Goal: Communication & Community: Ask a question

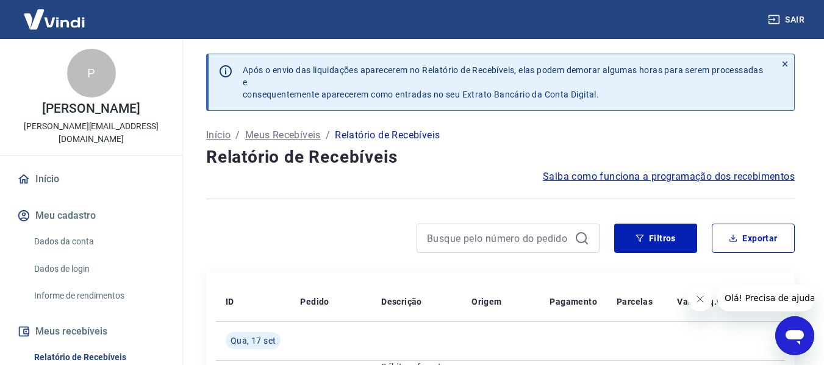
click at [792, 338] on icon "Abrir janela de mensagens" at bounding box center [795, 338] width 18 height 15
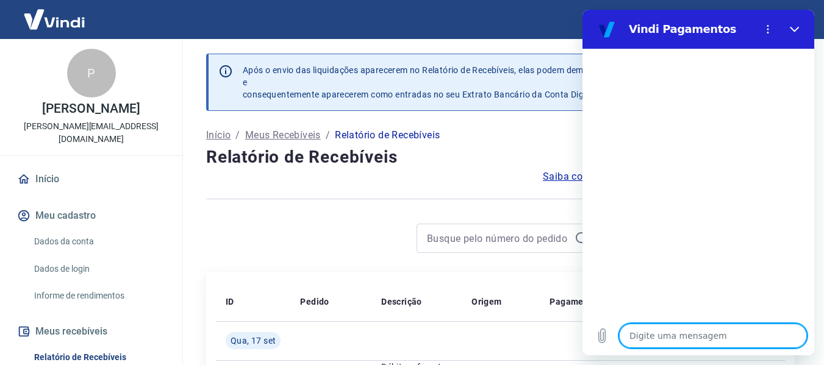
click at [679, 337] on textarea at bounding box center [713, 336] width 188 height 24
type textarea "B"
type textarea "x"
type textarea "Bo"
type textarea "x"
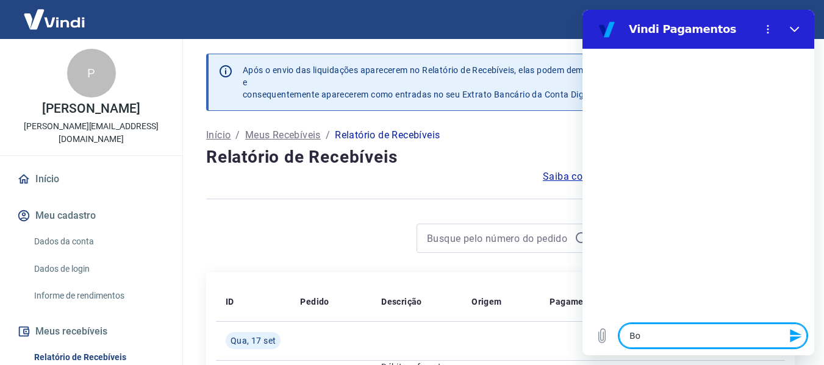
type textarea "Boa"
type textarea "x"
type textarea "Boa"
type textarea "x"
type textarea "Boa t"
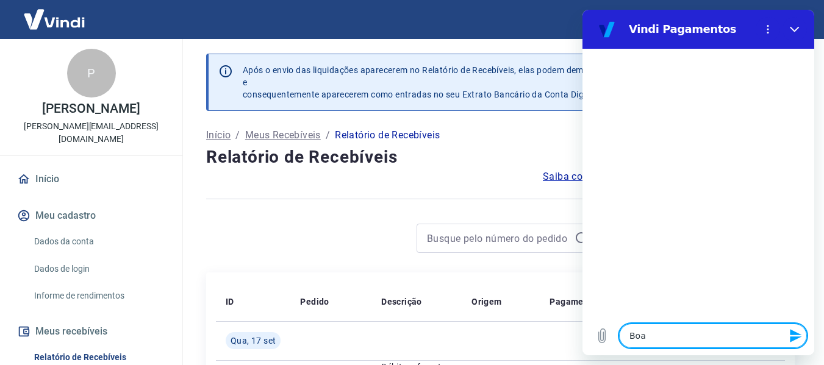
type textarea "x"
type textarea "Boa ta"
type textarea "x"
type textarea "Boa tar"
type textarea "x"
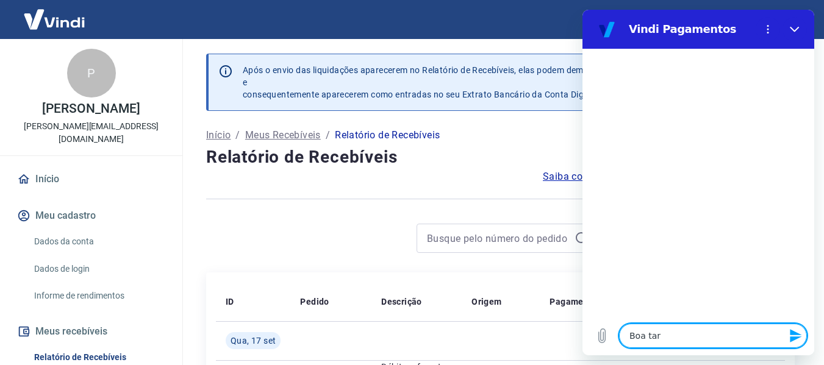
type textarea "Boa tard"
type textarea "x"
type textarea "Boa tarde"
type textarea "x"
type textarea "Boa tarde"
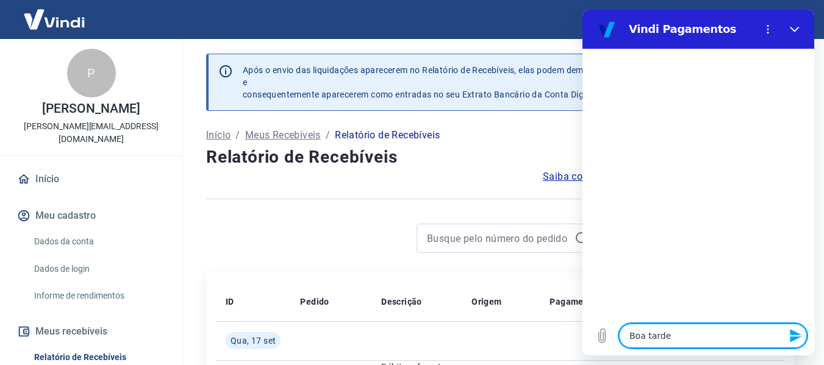
type textarea "x"
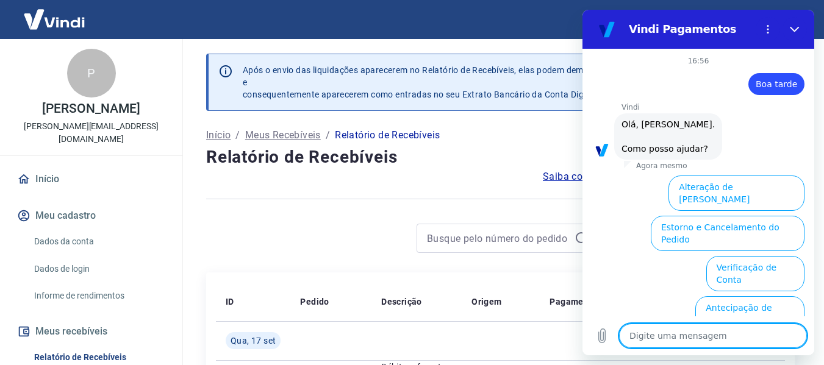
scroll to position [110, 0]
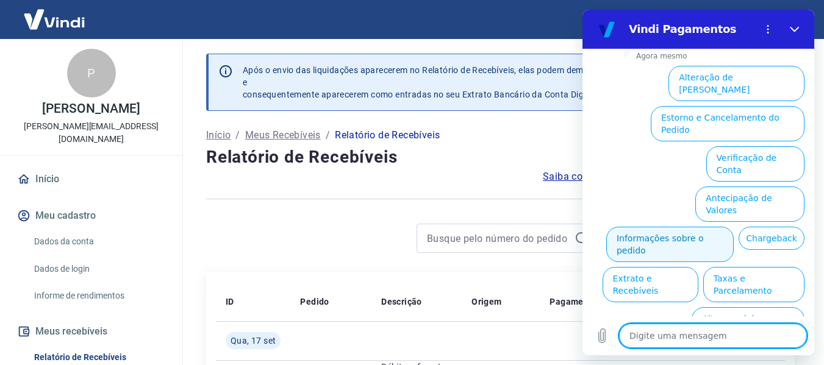
click at [734, 227] on button "Informações sobre o pedido" at bounding box center [669, 244] width 127 height 35
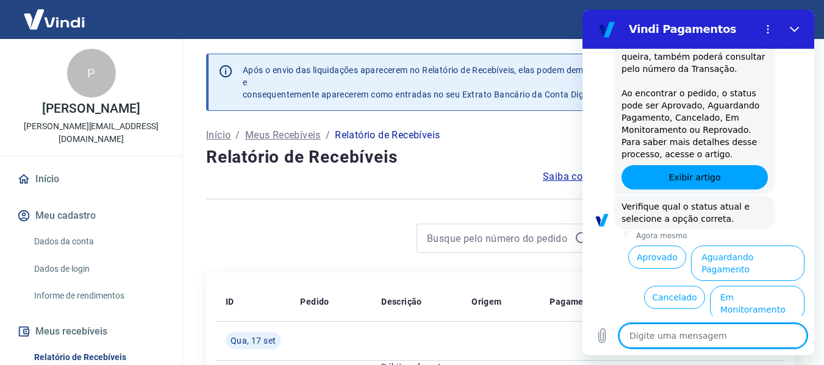
scroll to position [320, 0]
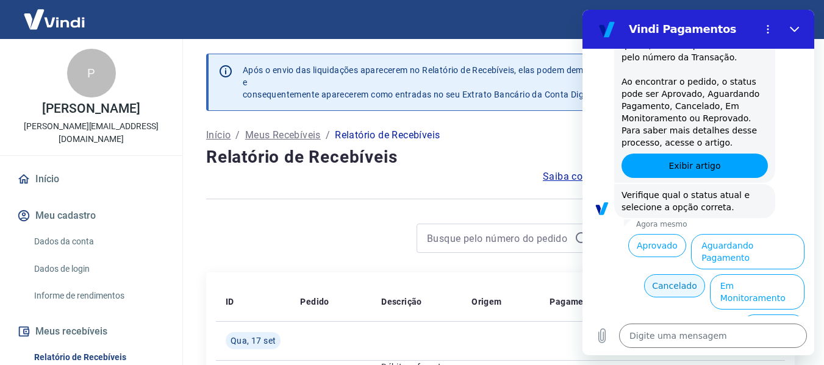
click at [674, 277] on button "Cancelado" at bounding box center [674, 285] width 60 height 23
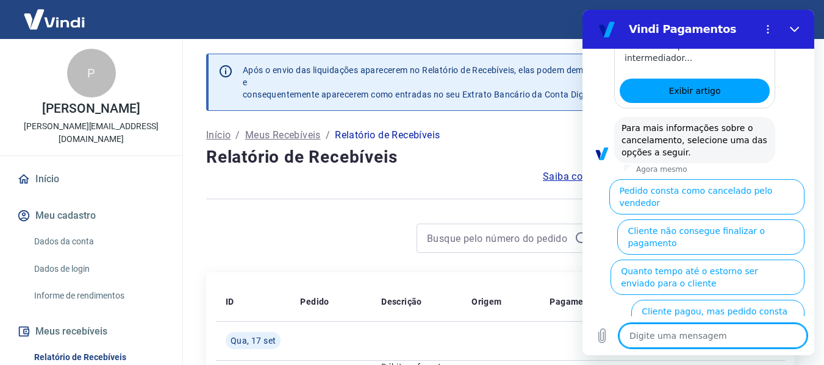
scroll to position [879, 0]
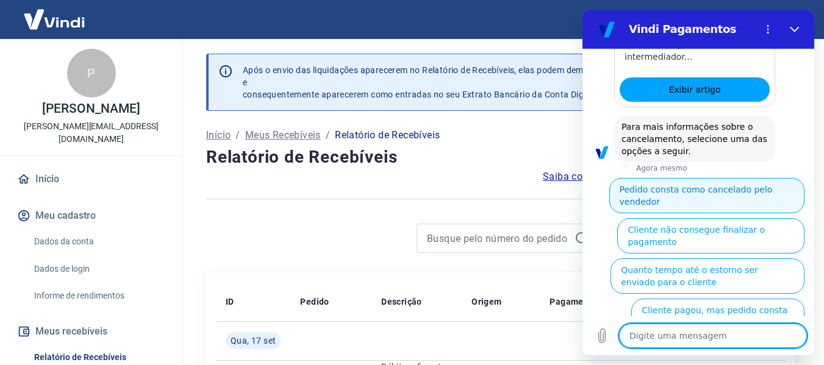
click at [698, 178] on button "Pedido consta como cancelado pelo vendedor" at bounding box center [706, 195] width 195 height 35
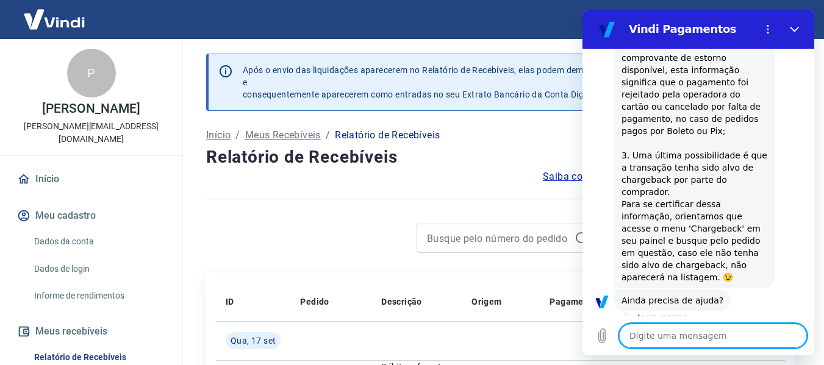
scroll to position [1238, 0]
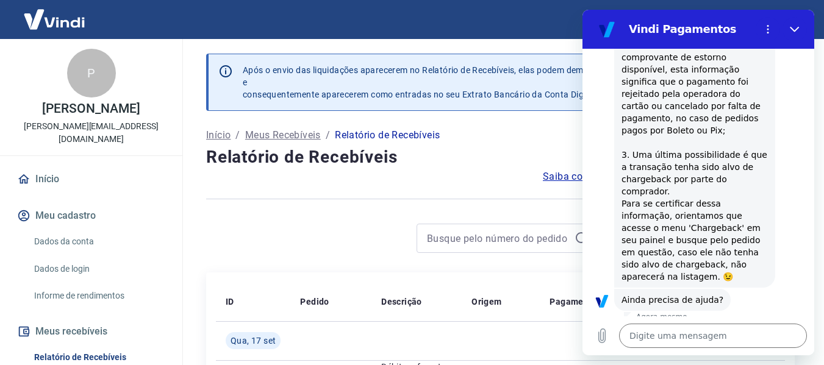
click at [744, 327] on button "Sim" at bounding box center [744, 338] width 35 height 23
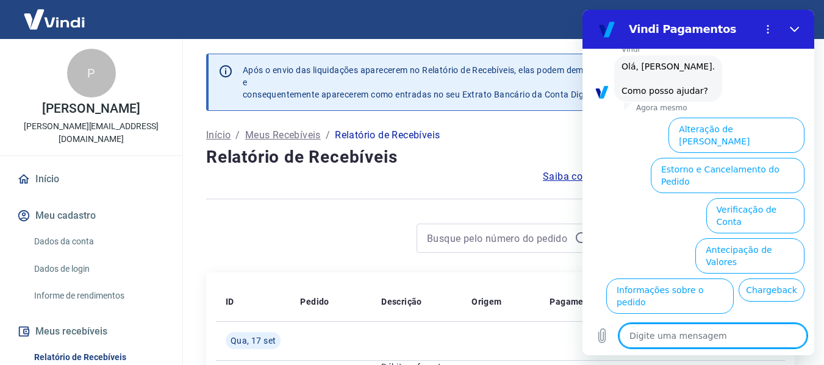
scroll to position [1556, 0]
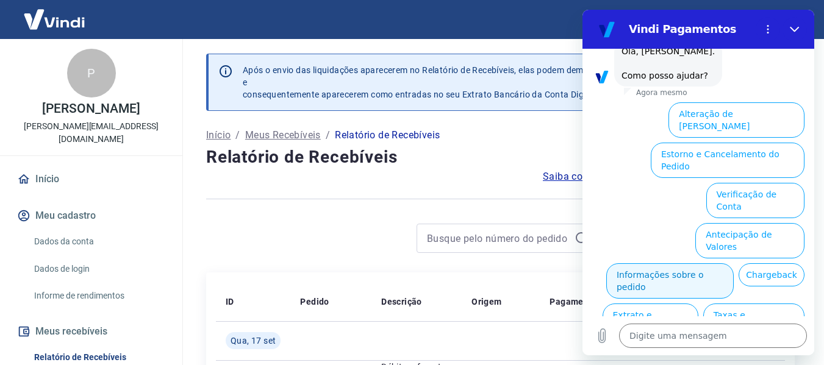
click at [734, 263] on button "Informações sobre o pedido" at bounding box center [669, 280] width 127 height 35
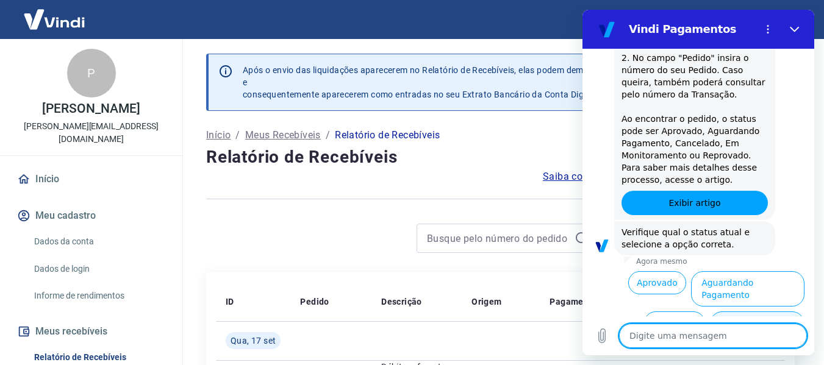
scroll to position [1766, 0]
click at [675, 311] on button "Cancelado" at bounding box center [674, 322] width 60 height 23
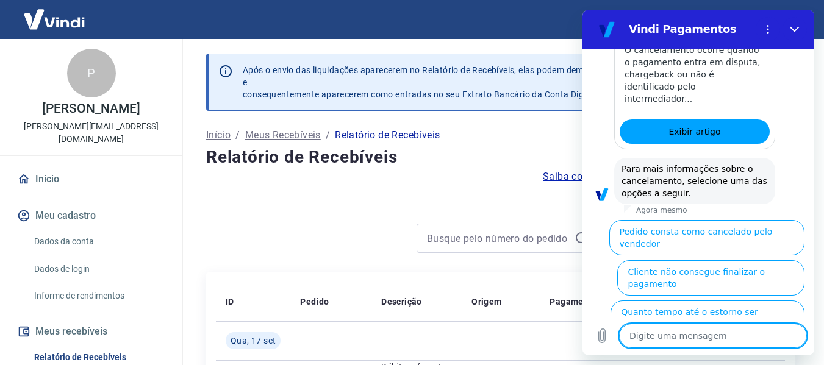
scroll to position [2326, 0]
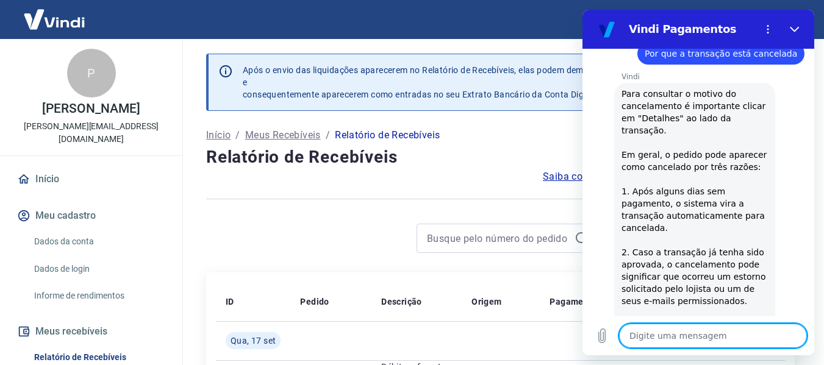
scroll to position [2551, 0]
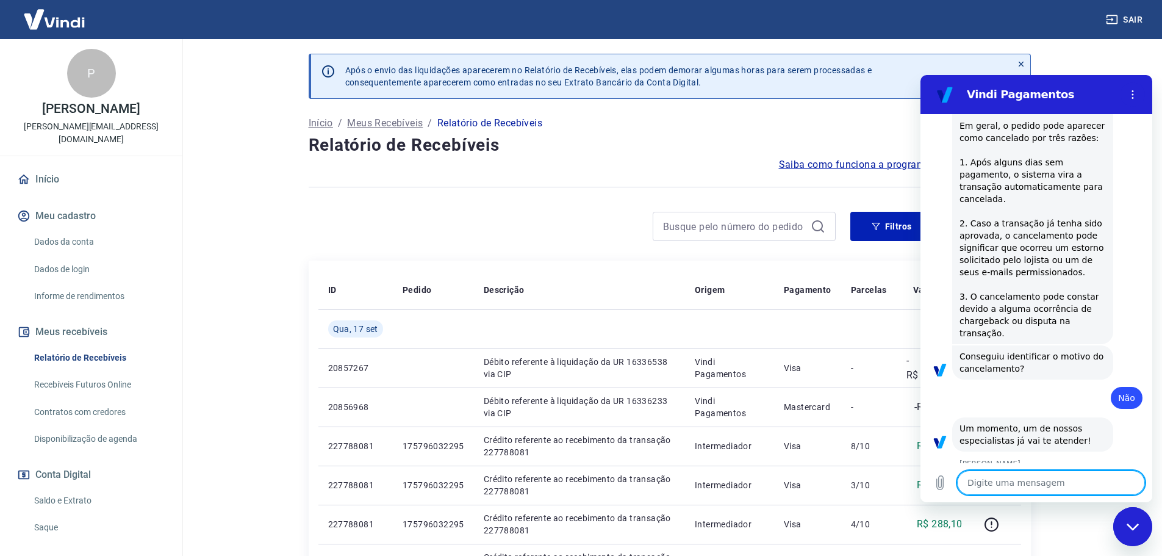
scroll to position [2583, 0]
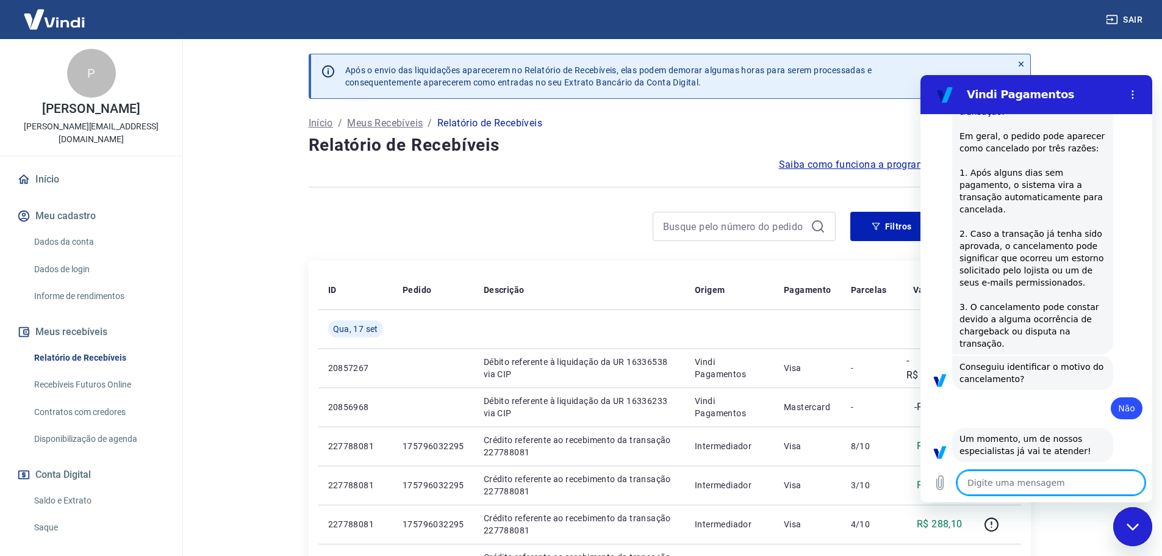
type textarea "x"
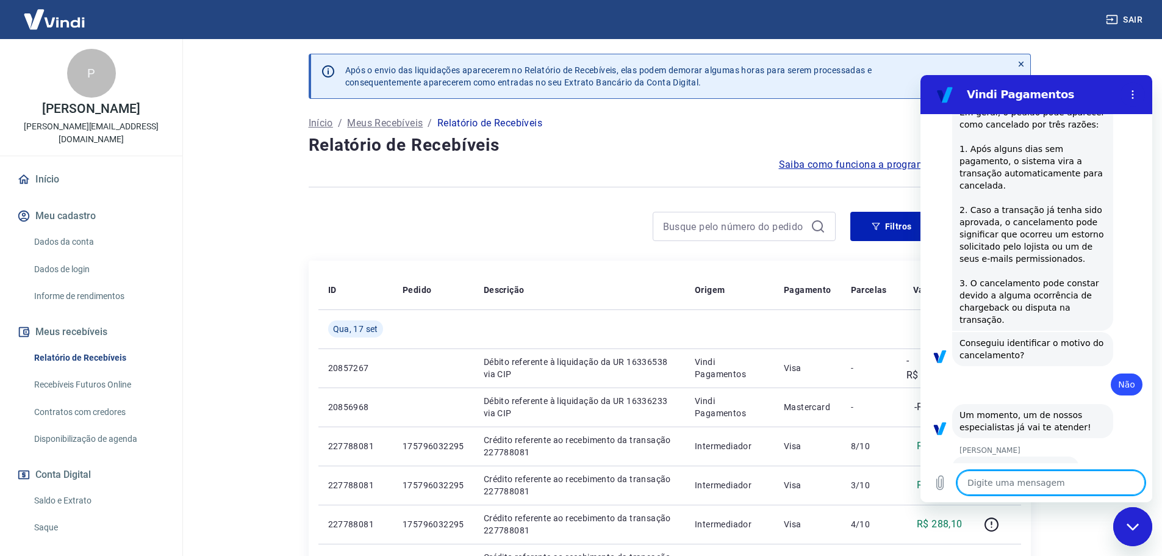
scroll to position [2600, 0]
click at [833, 365] on textarea at bounding box center [1051, 482] width 188 height 24
type textarea "B"
type textarea "x"
type textarea "Bo"
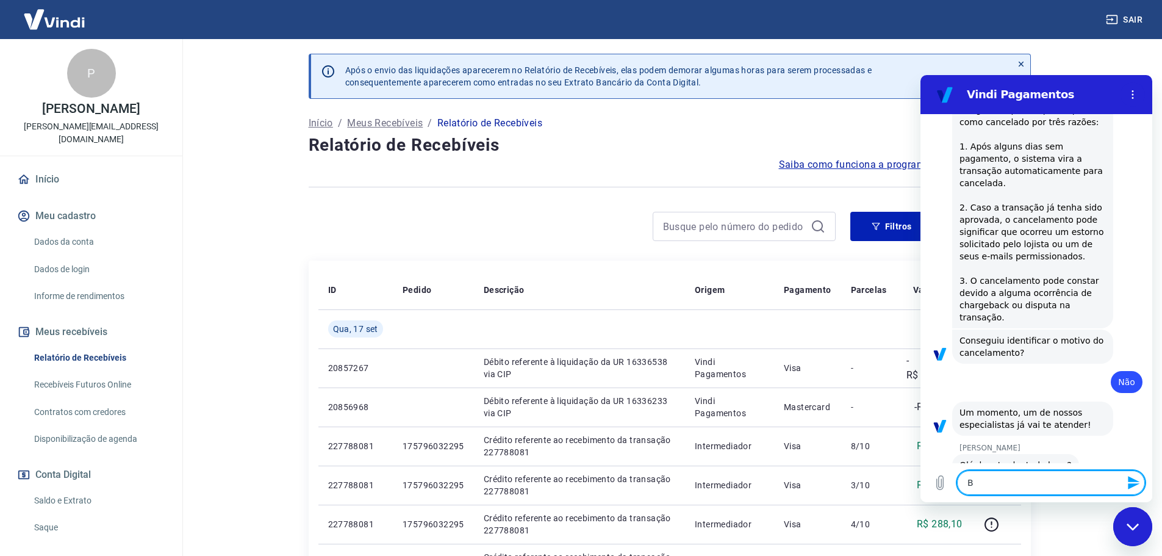
type textarea "x"
type textarea "Boa"
type textarea "x"
type textarea "Boa"
type textarea "x"
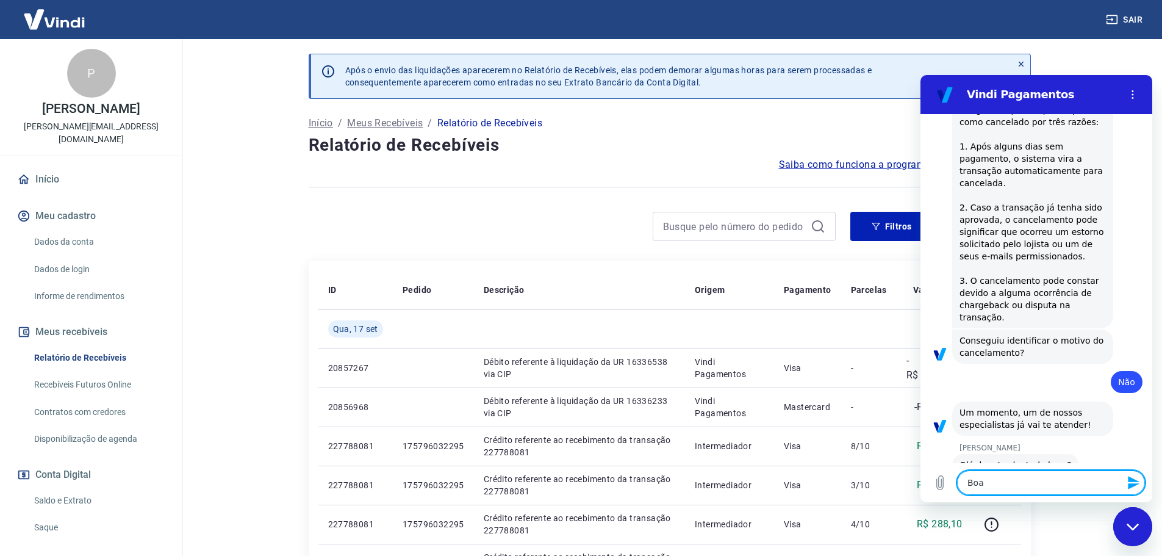
type textarea "Boa t"
type textarea "x"
type textarea "Boa ta"
type textarea "x"
type textarea "Boa tar"
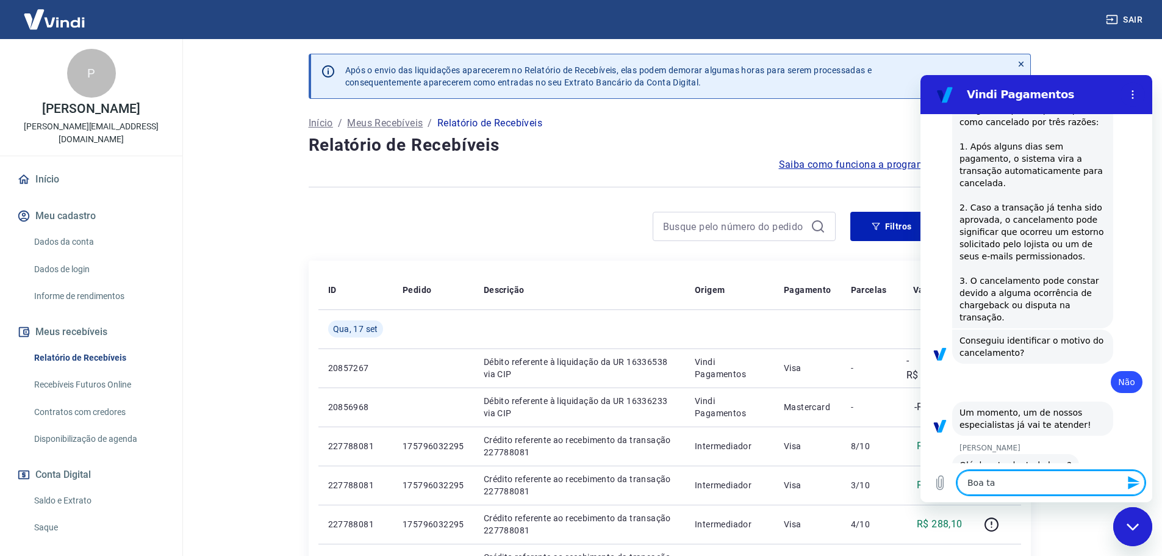
type textarea "x"
type textarea "Boa tard"
type textarea "x"
type textarea "Boa tarde"
type textarea "x"
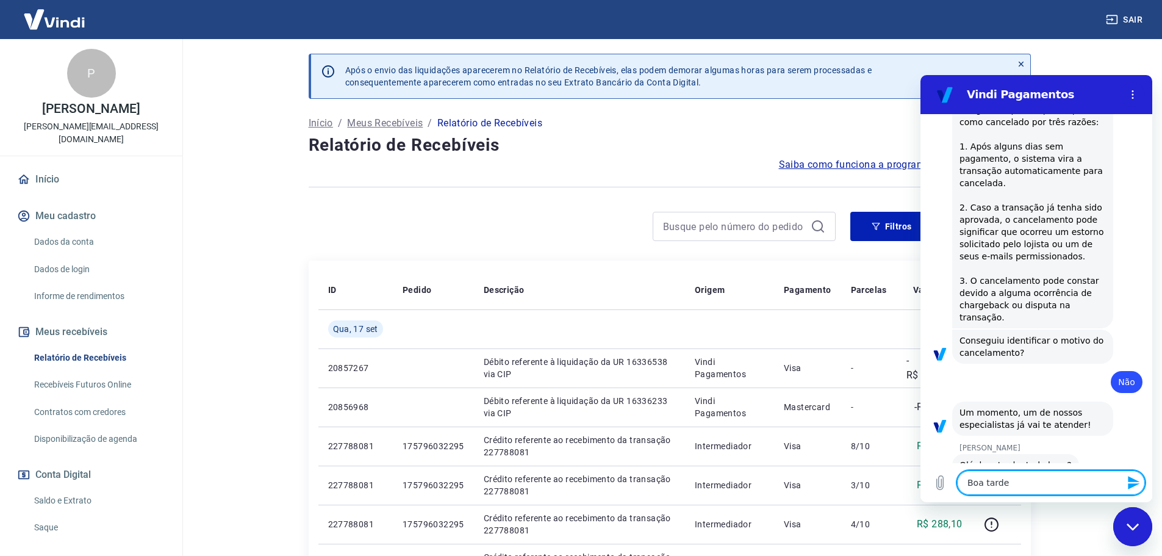
type textarea "Boa tarde,"
type textarea "x"
type textarea "Boa tarde,"
type textarea "x"
type textarea "Boa tarde, t"
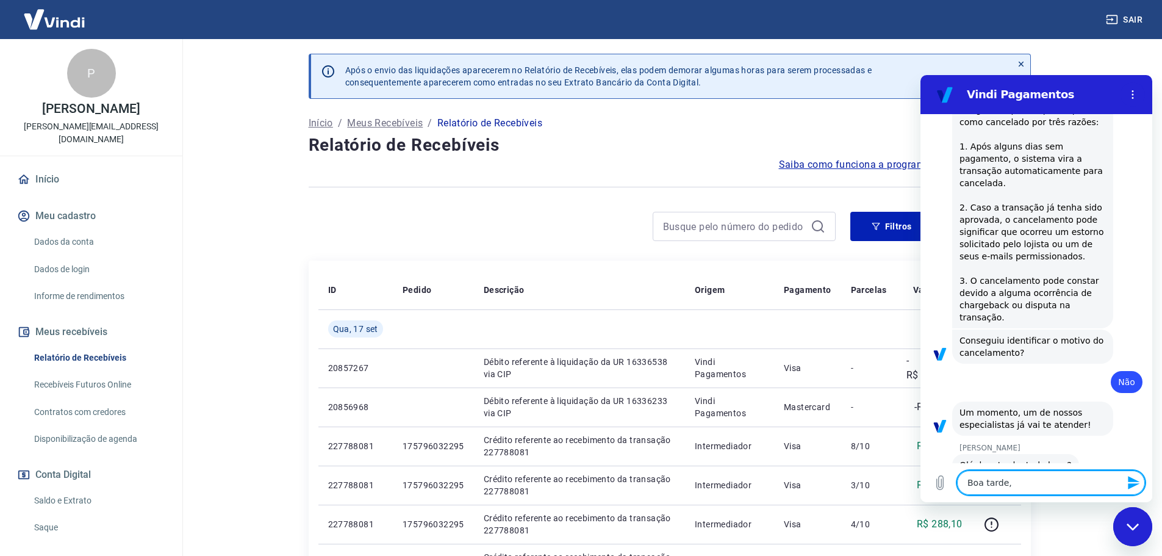
type textarea "x"
type textarea "Boa tarde, tu"
type textarea "x"
type textarea "Boa tarde, tud"
type textarea "x"
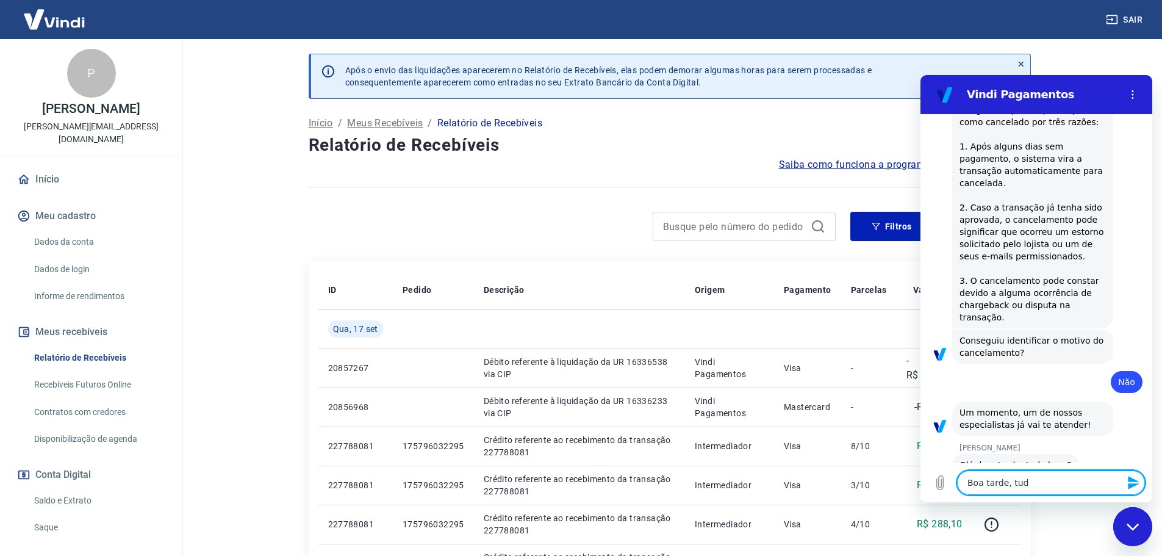
type textarea "Boa tarde, tudo"
type textarea "x"
type textarea "Boa tarde, tudo"
type textarea "x"
type textarea "Boa tarde, tudo b"
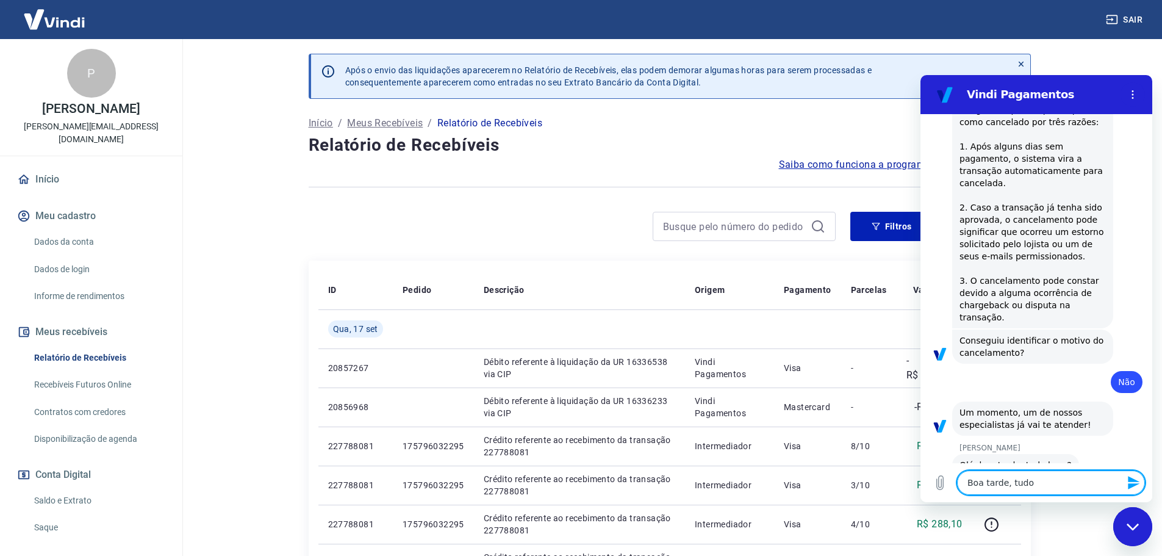
type textarea "x"
type textarea "Boa tarde, tudo be"
type textarea "x"
type textarea "Boa tarde, tudo bem"
type textarea "x"
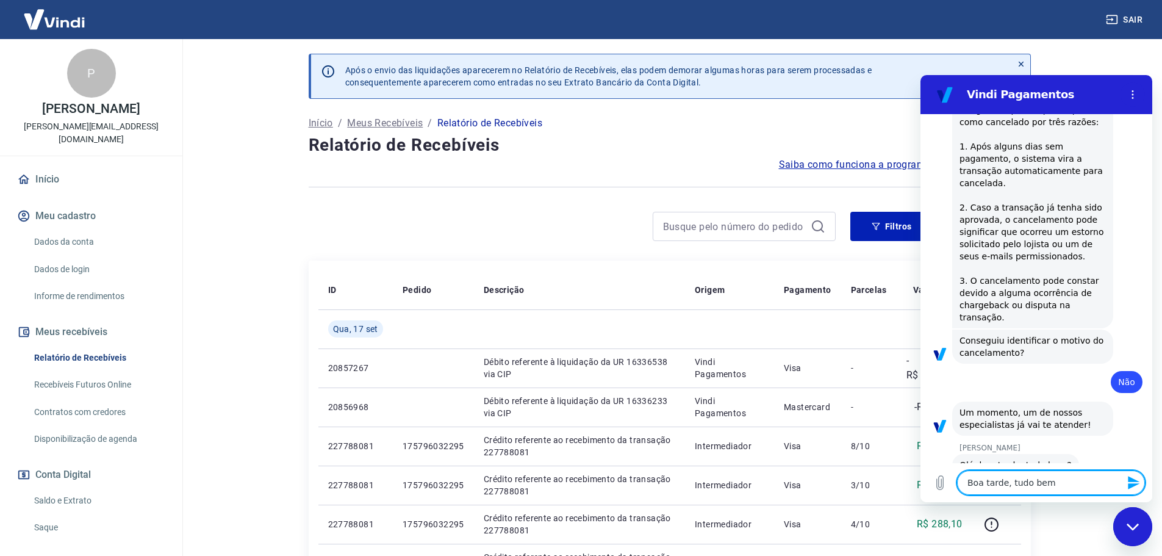
type textarea "Boa tarde, tudo bem?"
type textarea "x"
type textarea "Boa tarde, tudo bem?"
type textarea "x"
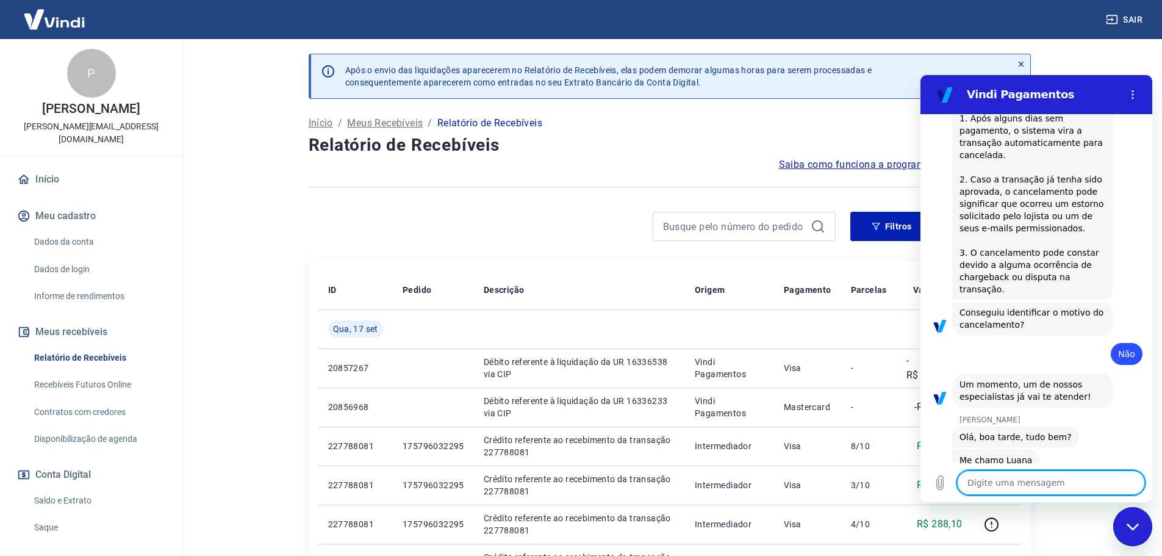
type textarea "x"
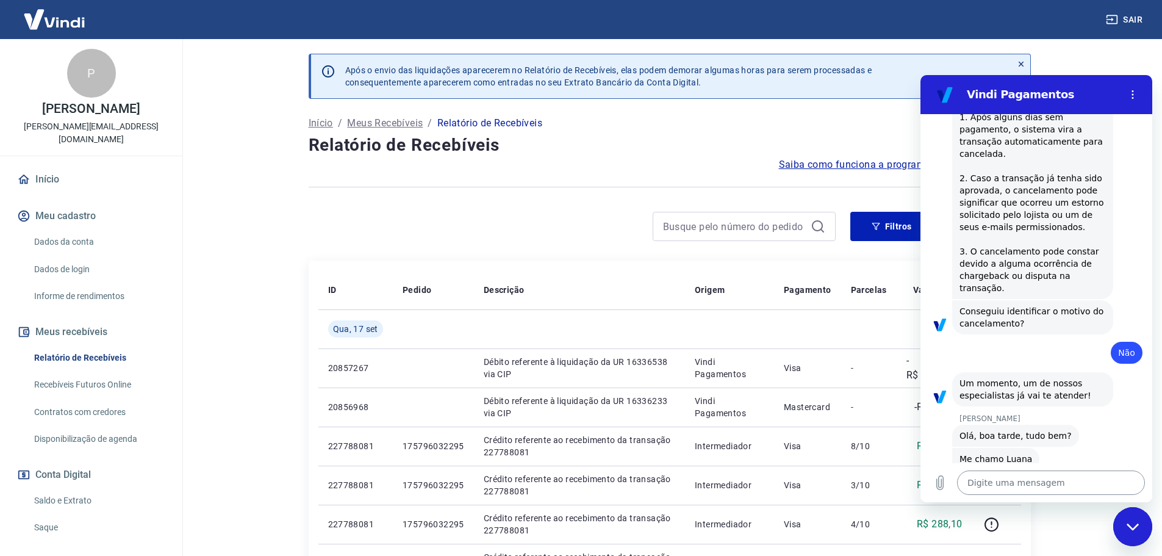
click at [833, 365] on textarea at bounding box center [1051, 482] width 188 height 24
type textarea "E"
type textarea "x"
type textarea "Es"
type textarea "x"
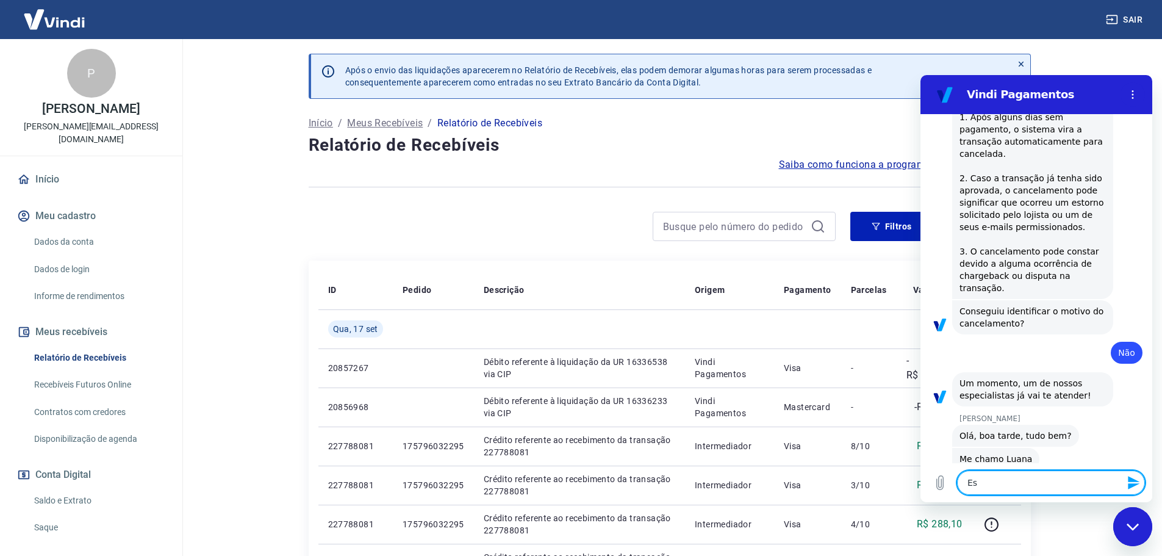
type textarea "Esr"
type textarea "x"
type textarea "Esro"
type textarea "x"
type textarea "Esrou"
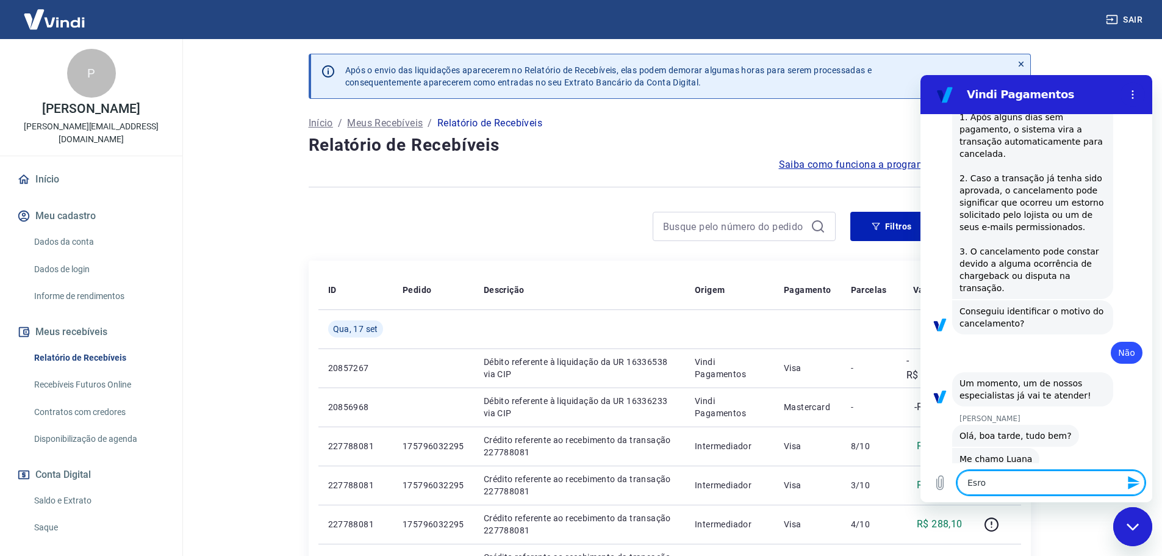
type textarea "x"
type textarea "Esrou"
type textarea "x"
type textarea "Esrou"
type textarea "x"
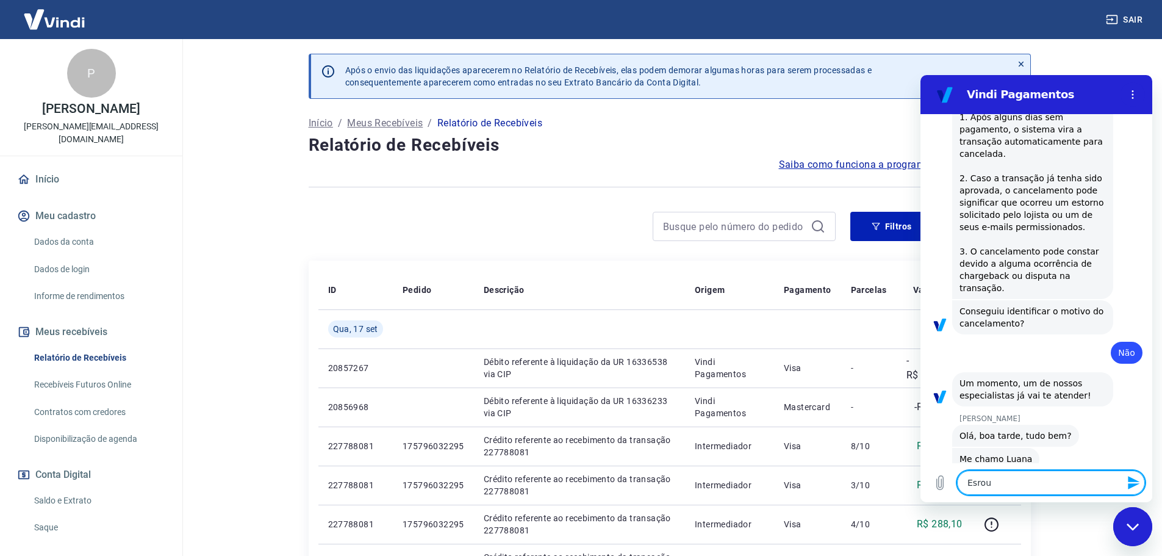
type textarea "Esro"
type textarea "x"
type textarea "Esr"
type textarea "x"
type textarea "Es"
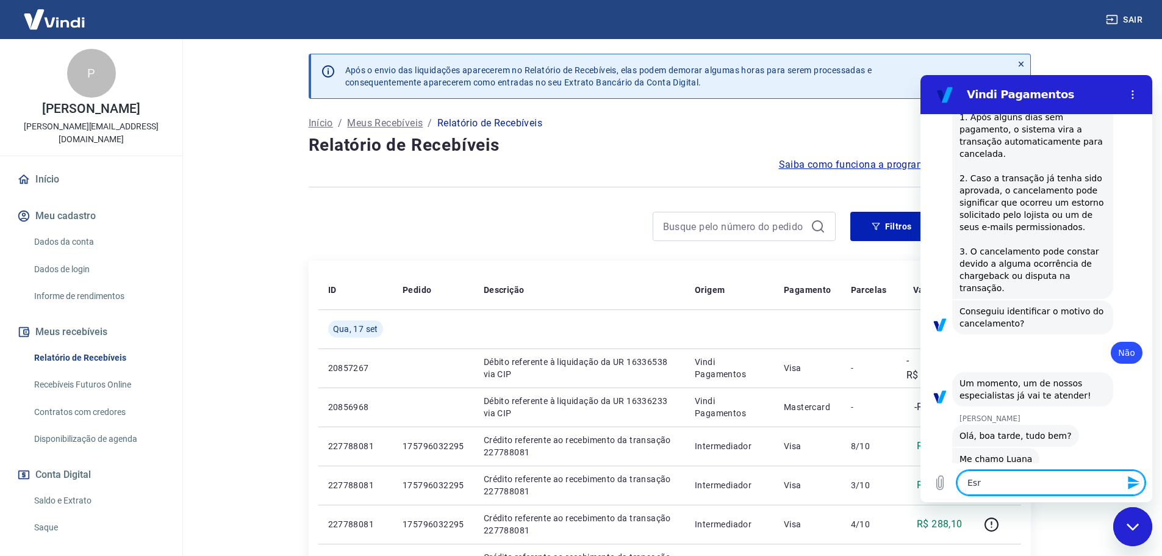
type textarea "x"
type textarea "Est"
type textarea "x"
type textarea "Esto"
type textarea "x"
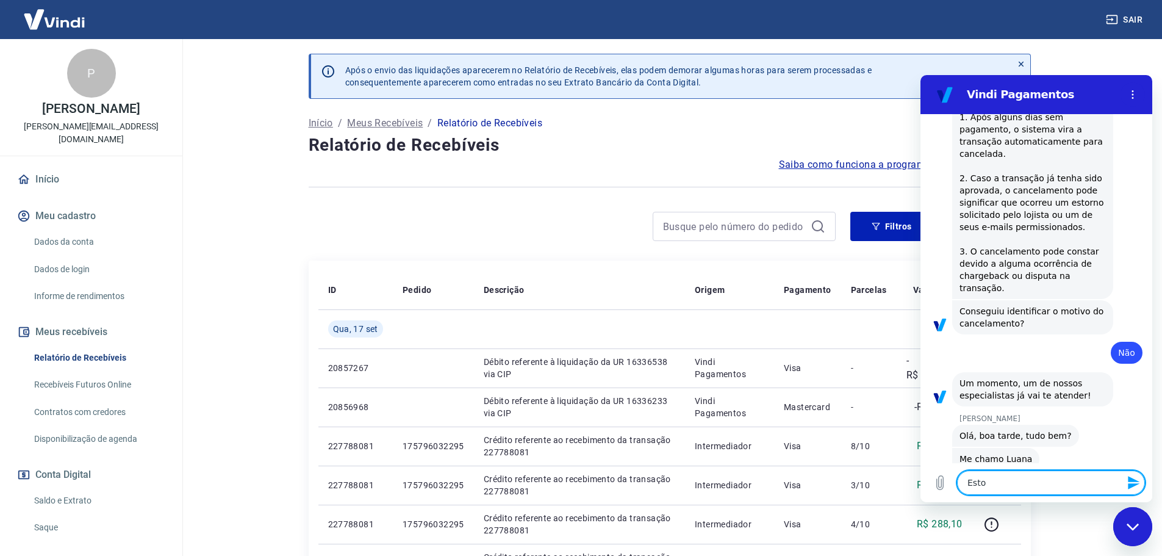
type textarea "Estou"
type textarea "x"
type textarea "Estou"
type textarea "x"
type textarea "Estou c"
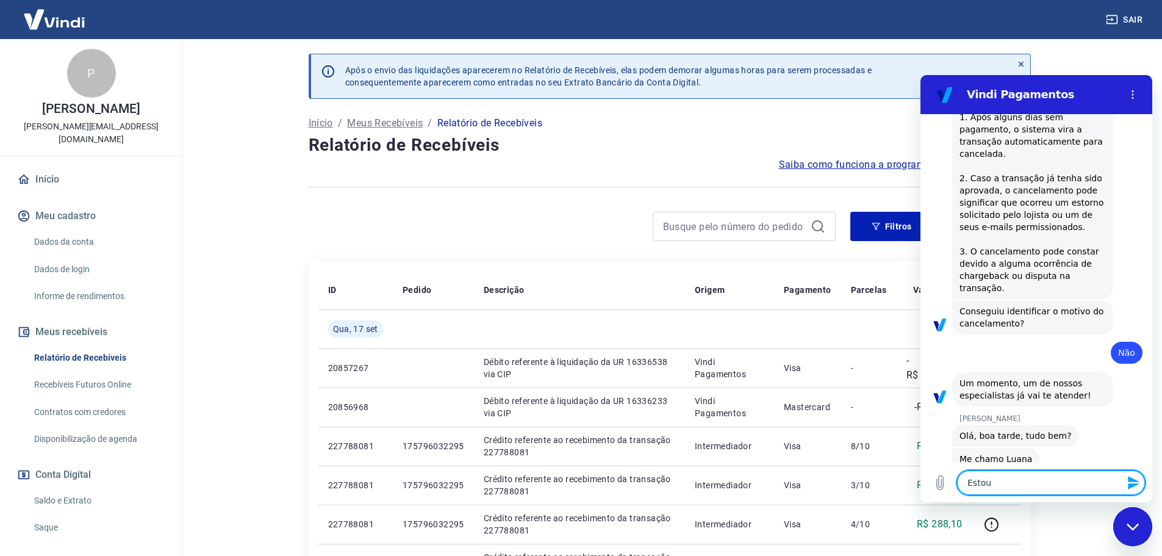
type textarea "x"
type textarea "Estou co"
type textarea "x"
type textarea "Estou com"
type textarea "x"
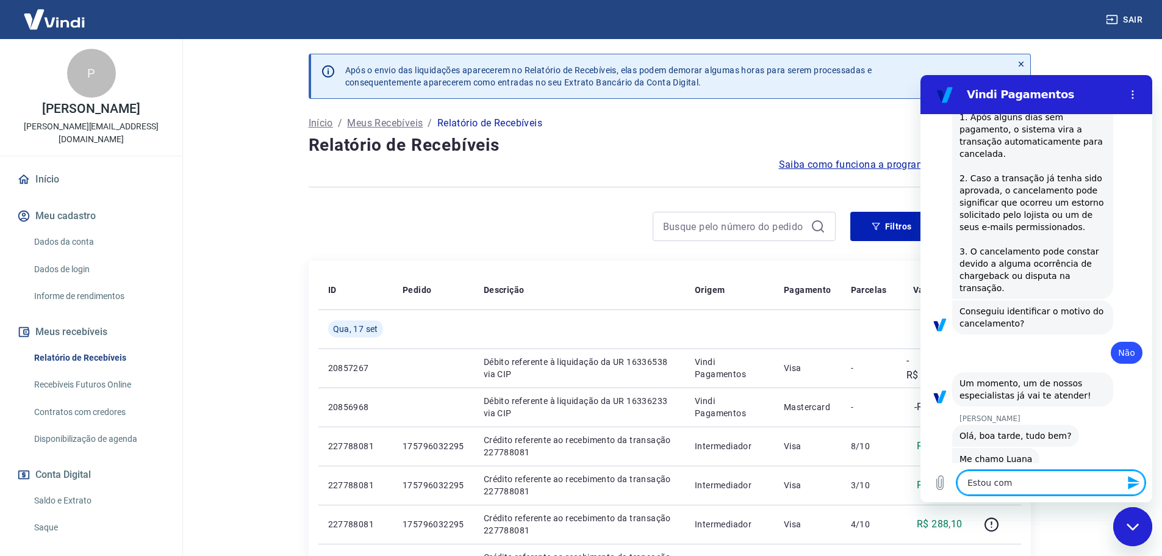
type textarea "Estou com"
type textarea "x"
type textarea "Estou com u"
type textarea "x"
type textarea "Estou com um"
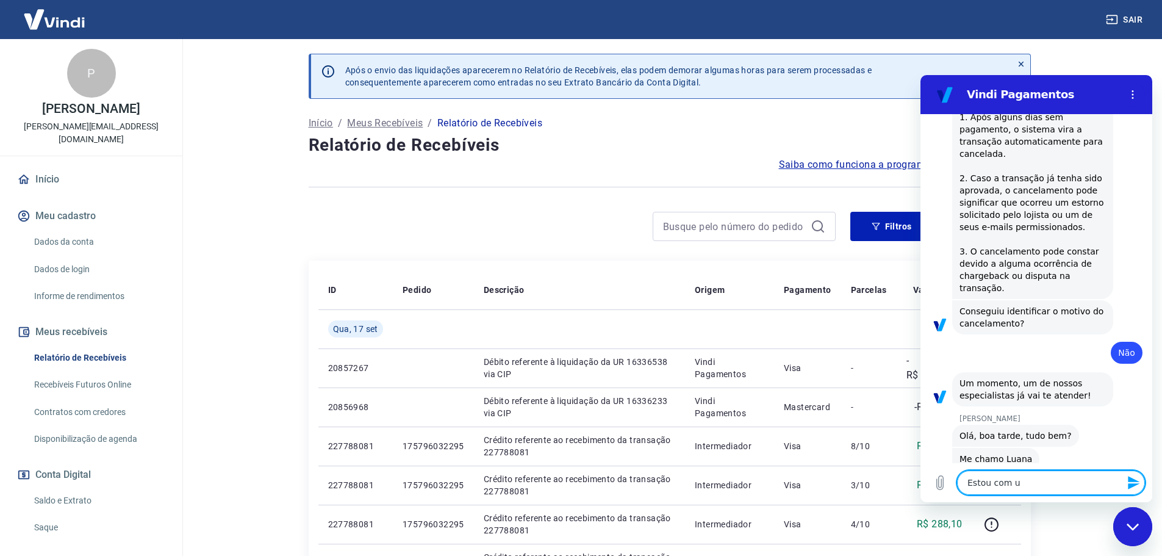
type textarea "x"
type textarea "Estou com um"
type textarea "x"
type textarea "Estou com um p"
type textarea "x"
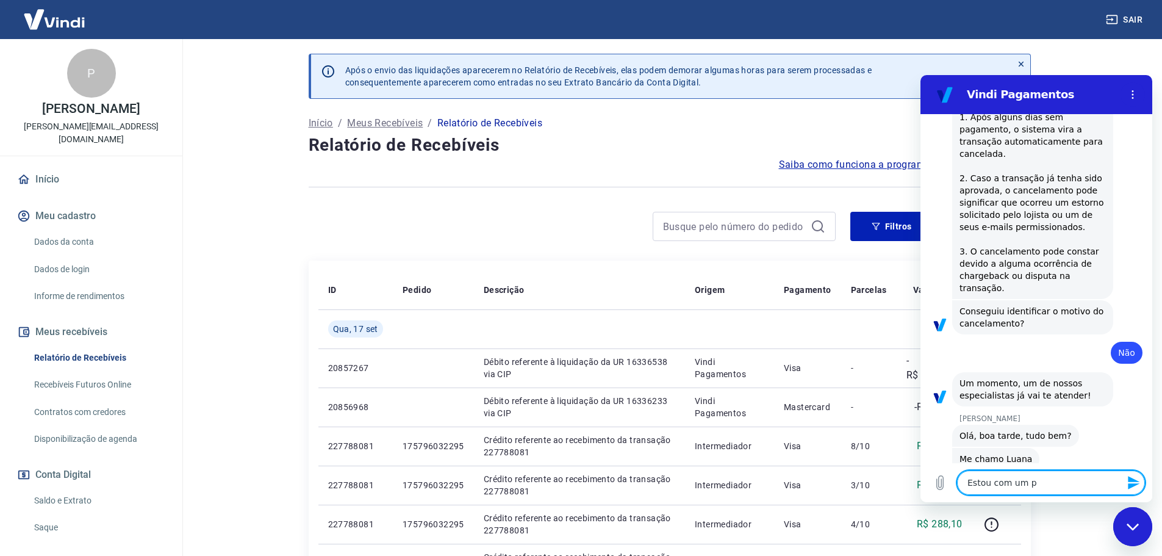
type textarea "Estou com um pe"
type textarea "x"
type textarea "Estou com um ped"
type textarea "x"
type textarea "Estou com um pedd"
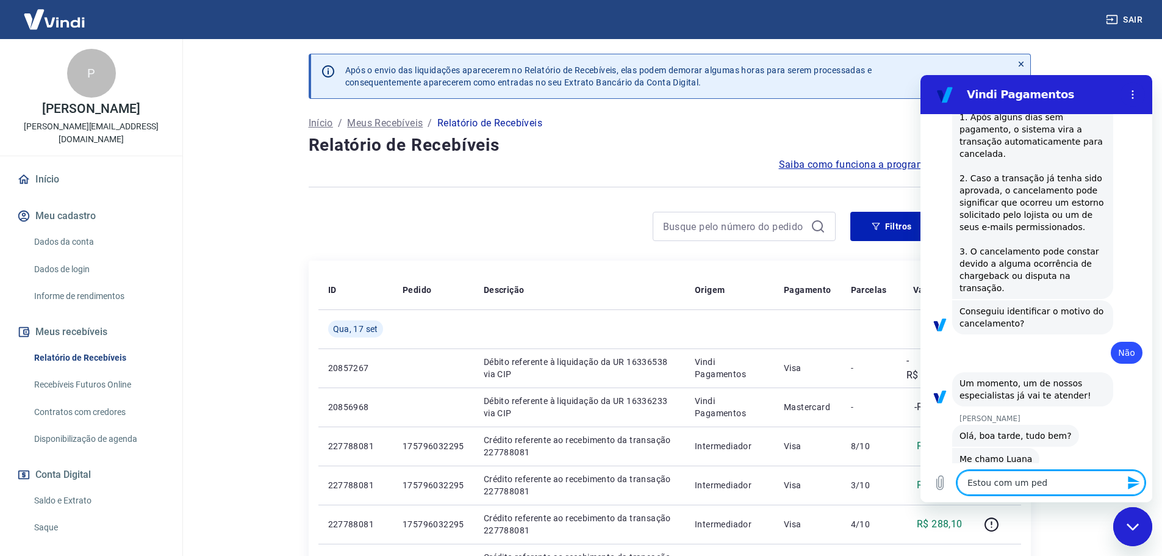
type textarea "x"
type textarea "Estou com um ped"
type textarea "x"
type textarea "Estou com um pedi"
type textarea "x"
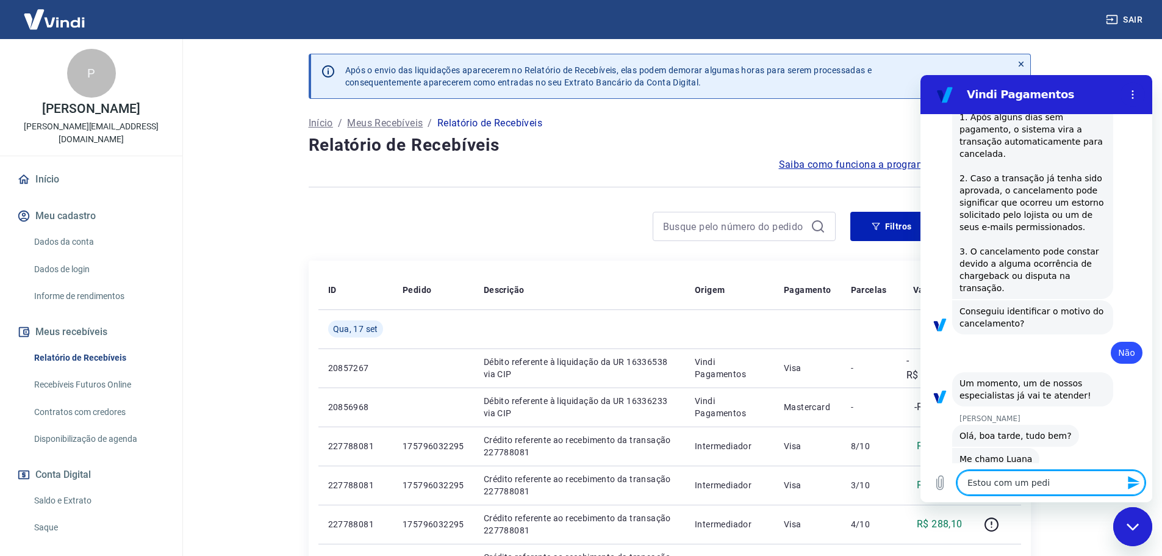
type textarea "Estou com um pedid"
type textarea "x"
type textarea "Estou com um pedido"
type textarea "x"
type textarea "Estou com um pedido"
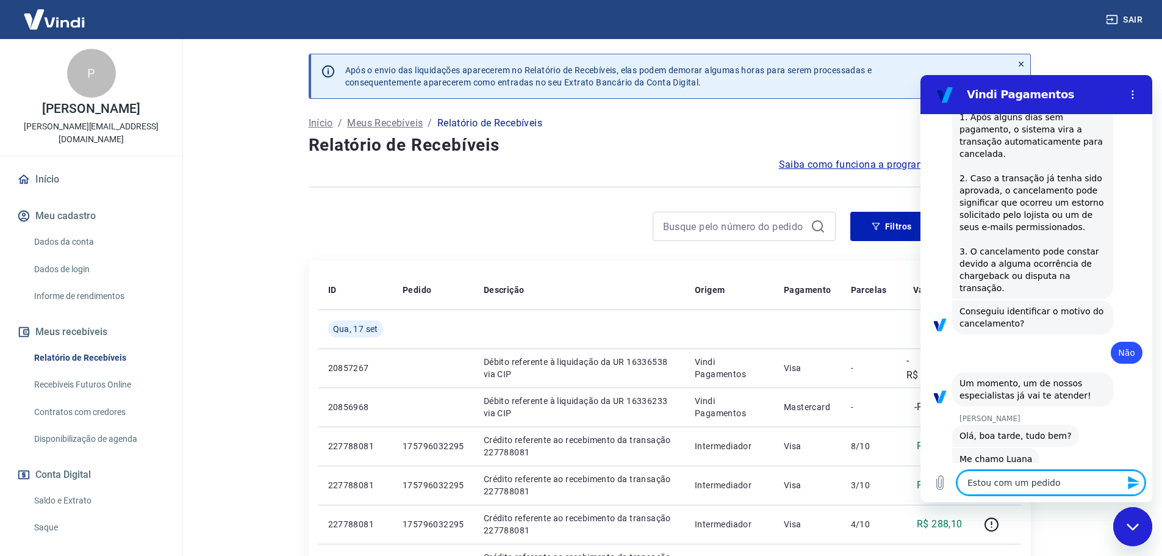
type textarea "x"
type textarea "Estou com um pedido c"
type textarea "x"
type textarea "Estou com um pedido ca"
type textarea "x"
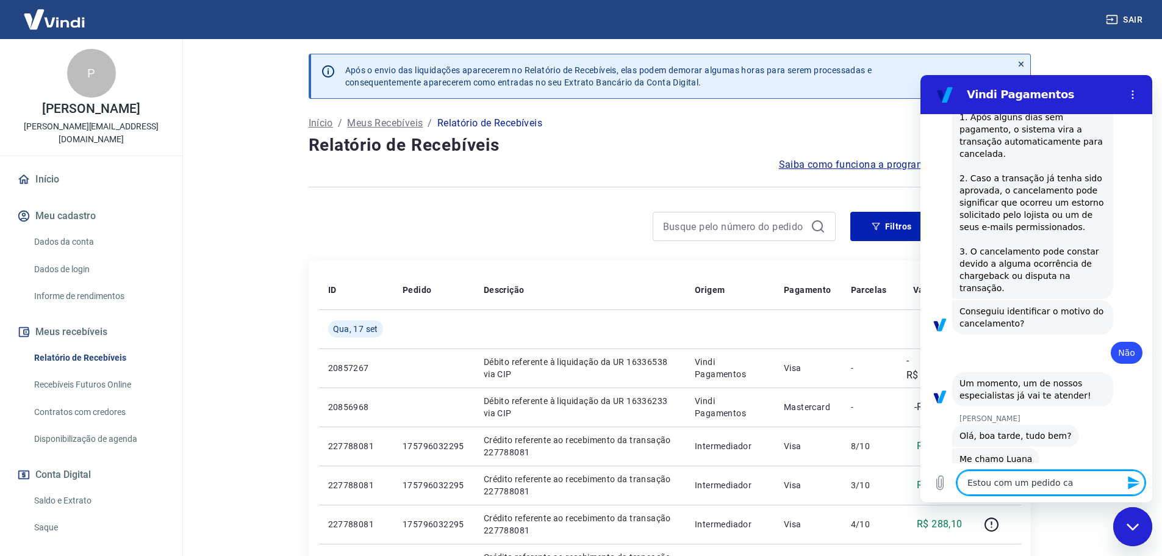
type textarea "Estou com um pedido can"
type textarea "x"
type textarea "Estou com um pedido canc"
type textarea "x"
type textarea "Estou com um pedido cance"
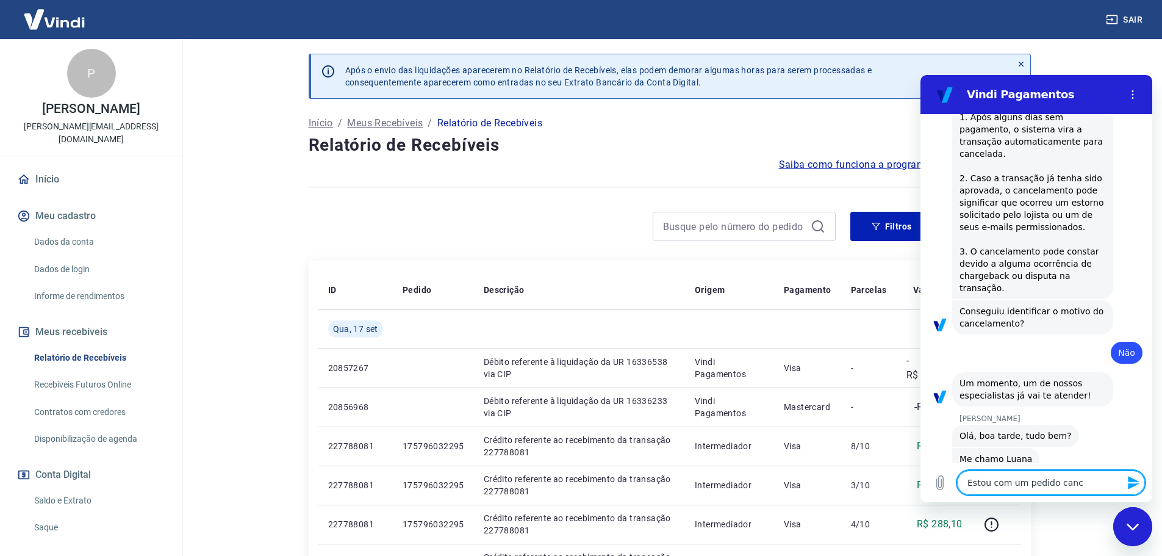
type textarea "x"
type textarea "Estou com um pedido cancel"
type textarea "x"
type textarea "Estou com um pedido cancela"
type textarea "x"
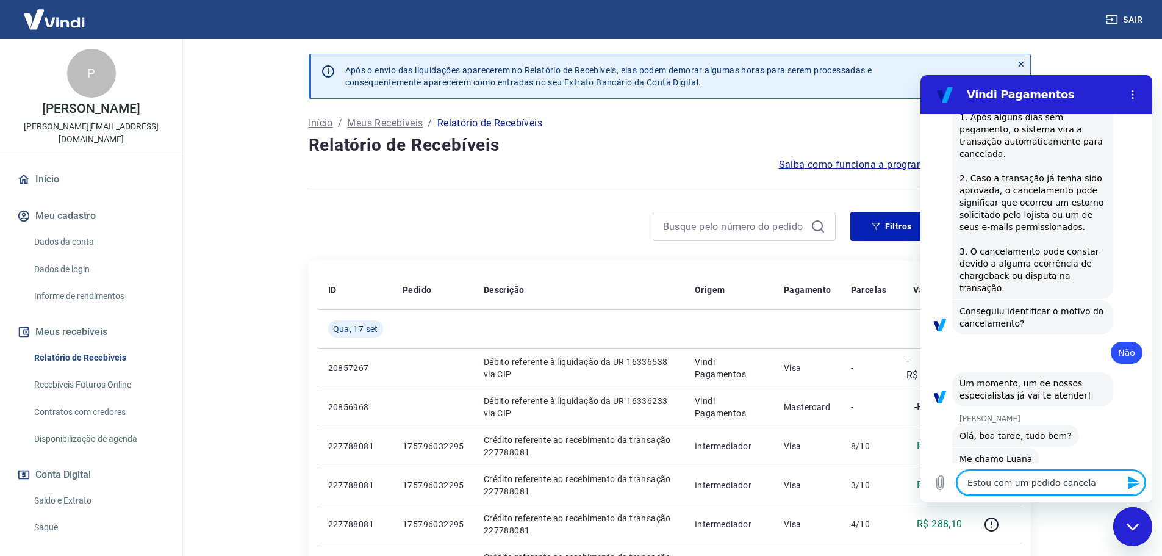
type textarea "Estou com um pedido cancelad"
type textarea "x"
type textarea "Estou com um pedido cancelado"
type textarea "x"
type textarea "Estou com um pedido cancelado."
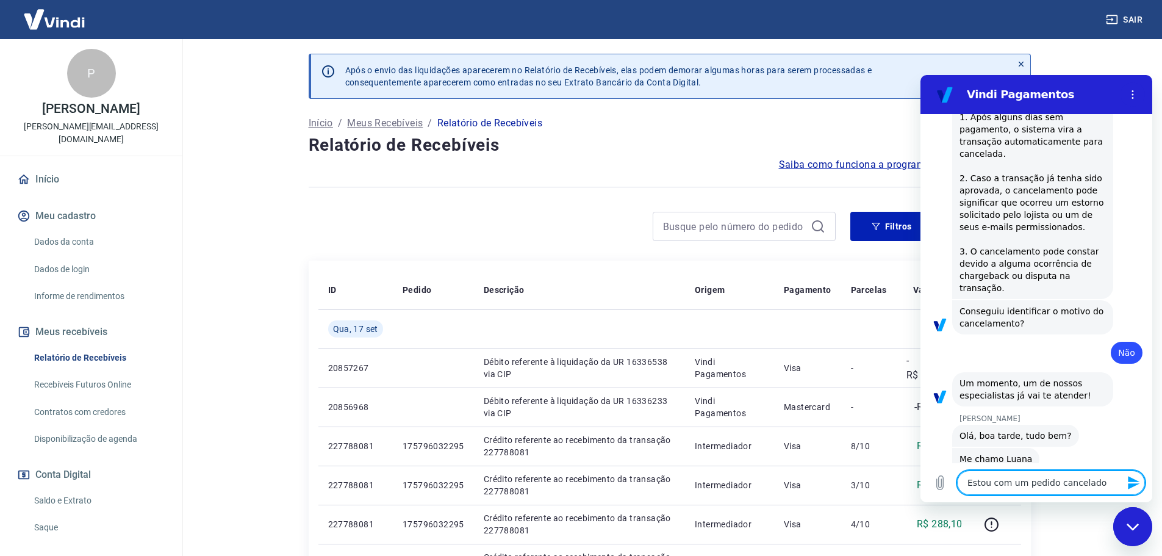
type textarea "x"
type textarea "Estou com um pedido cancelado."
type textarea "x"
type textarea "Estou com um pedido cancelado. C"
type textarea "x"
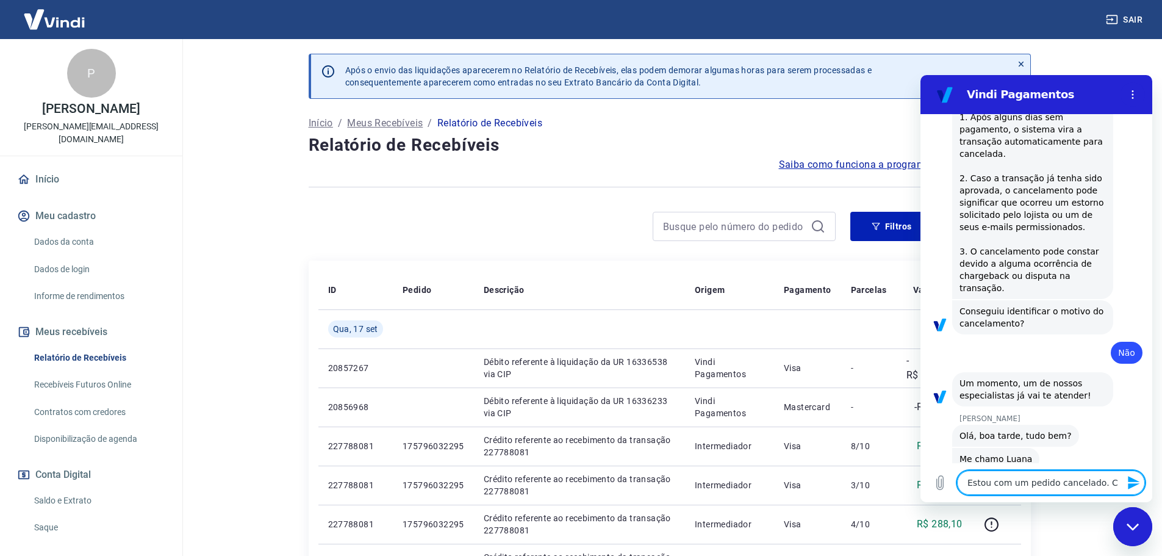
type textarea "Estou com um pedido cancelado. Ca"
type textarea "x"
type textarea "Estou com um pedido cancelado. Can"
type textarea "x"
type textarea "Estou com um pedido cancelado. Canc"
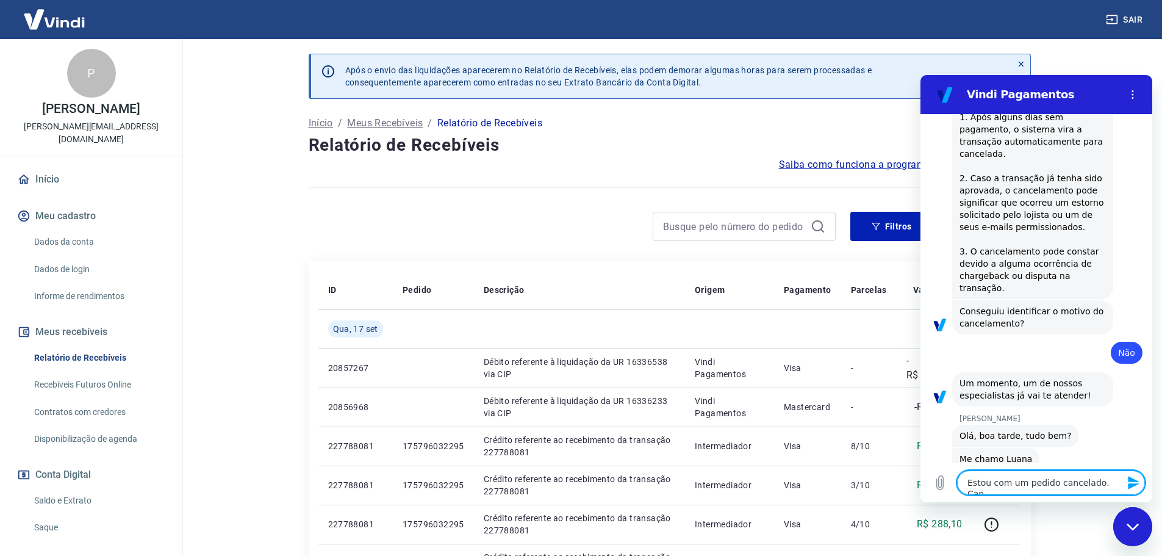
type textarea "x"
type textarea "Estou com um pedido cancelado. Cance"
type textarea "x"
type textarea "Estou com um pedido cancelado. Cancel"
type textarea "x"
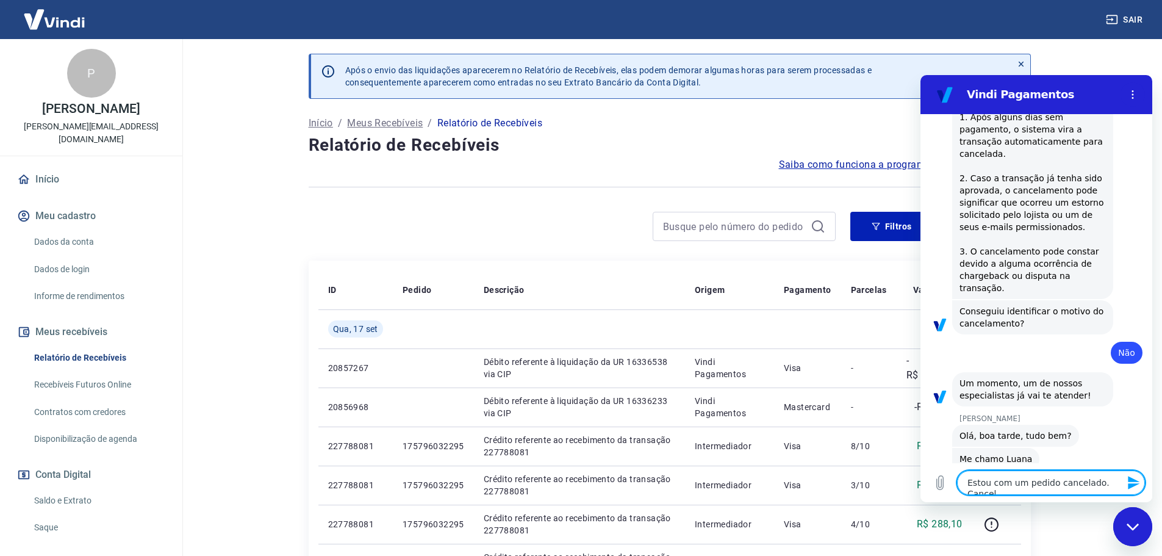
type textarea "Estou com um pedido cancelado. Cancela"
type textarea "x"
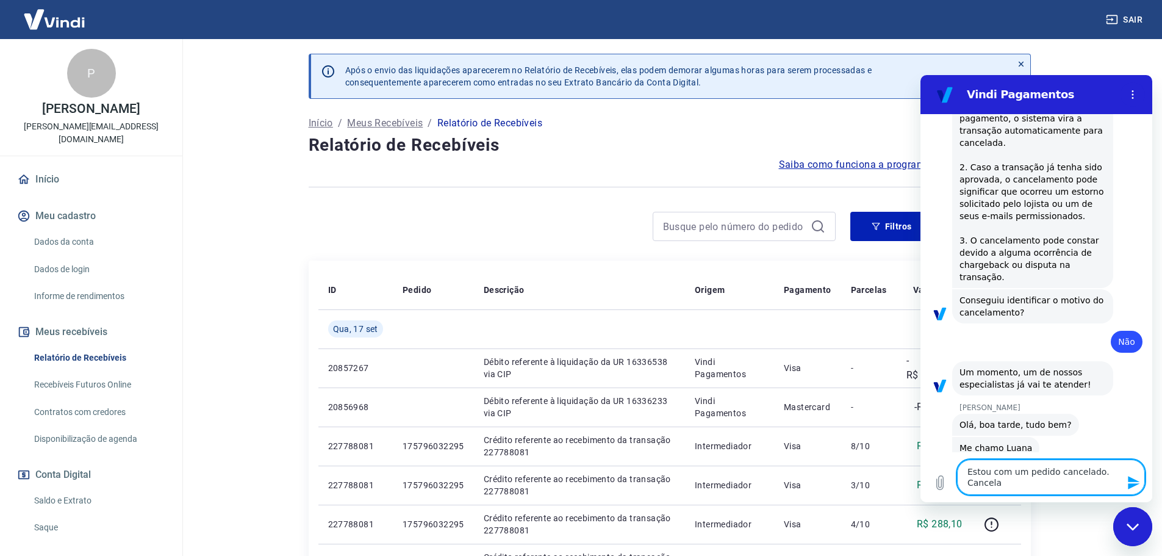
type textarea "Estou com um pedido cancelado. Cancelad"
type textarea "x"
type textarea "Estou com um pedido cancelado. Cancelado"
type textarea "x"
type textarea "Estou com um pedido cancelado. Cancelado"
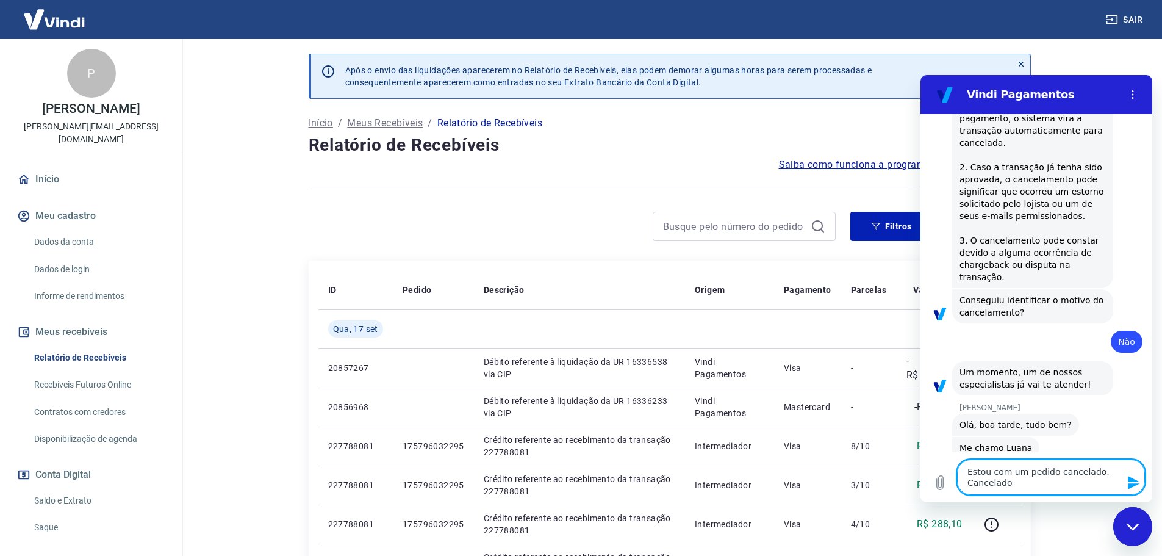
type textarea "x"
type textarea "Estou com um pedido cancelado. Cancelado p"
type textarea "x"
type textarea "Estou com um pedido cancelado. Cancelado pe"
type textarea "x"
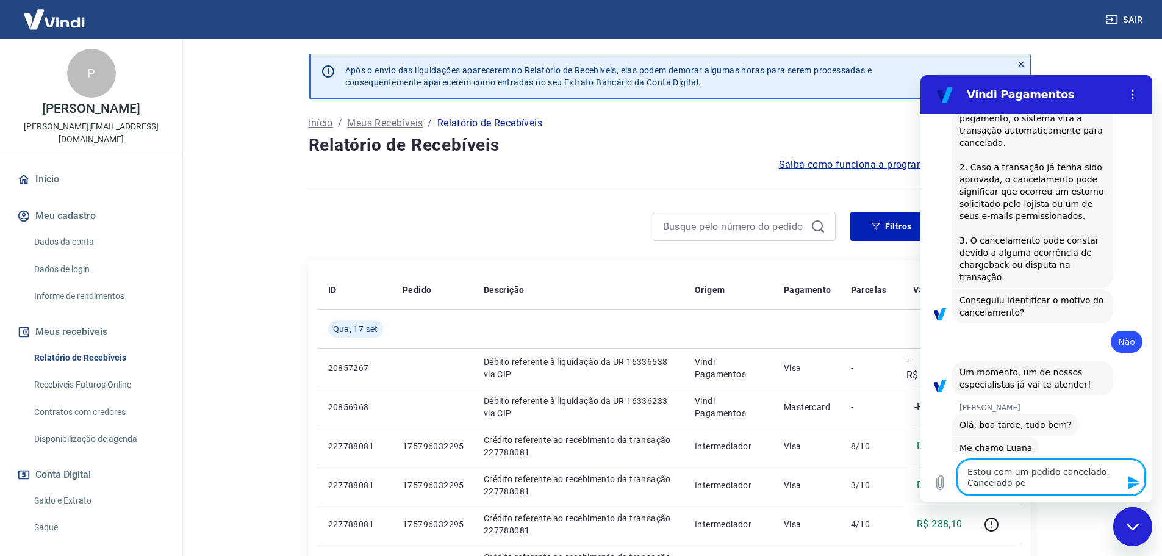
type textarea "Estou com um pedido cancelado. Cancelado pel"
type textarea "x"
type textarea "Estou com um pedido cancelado. Cancelado pelo"
type textarea "x"
type textarea "Estou com um pedido cancelado. Cancelado pelo"
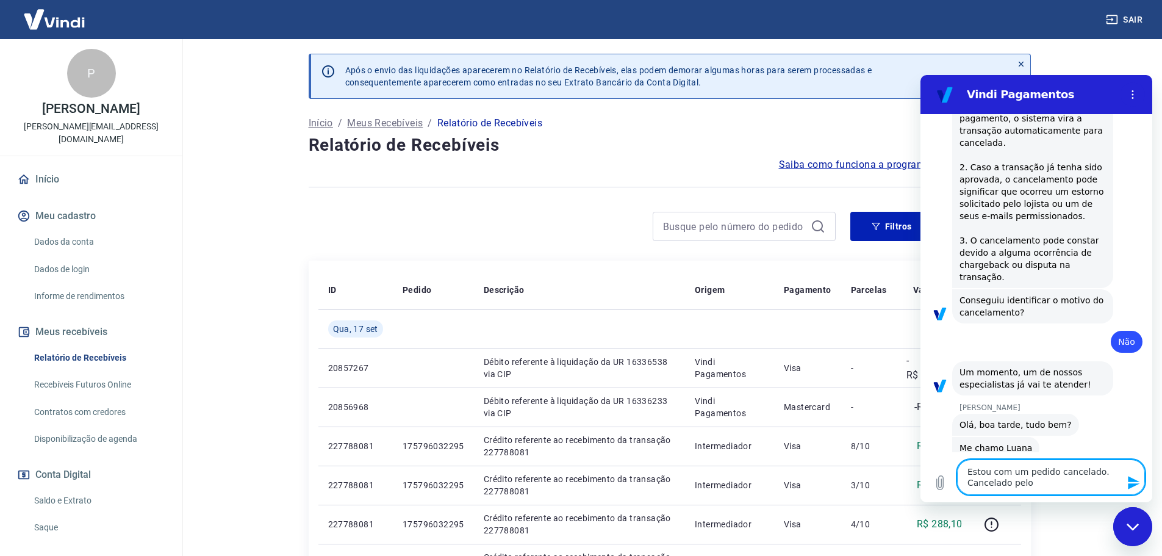
type textarea "x"
type textarea "Estou com um pedido cancelado. Cancelado pelo"
type textarea "x"
type textarea "Estou com um pedido cancelado. Cancelado pel"
type textarea "x"
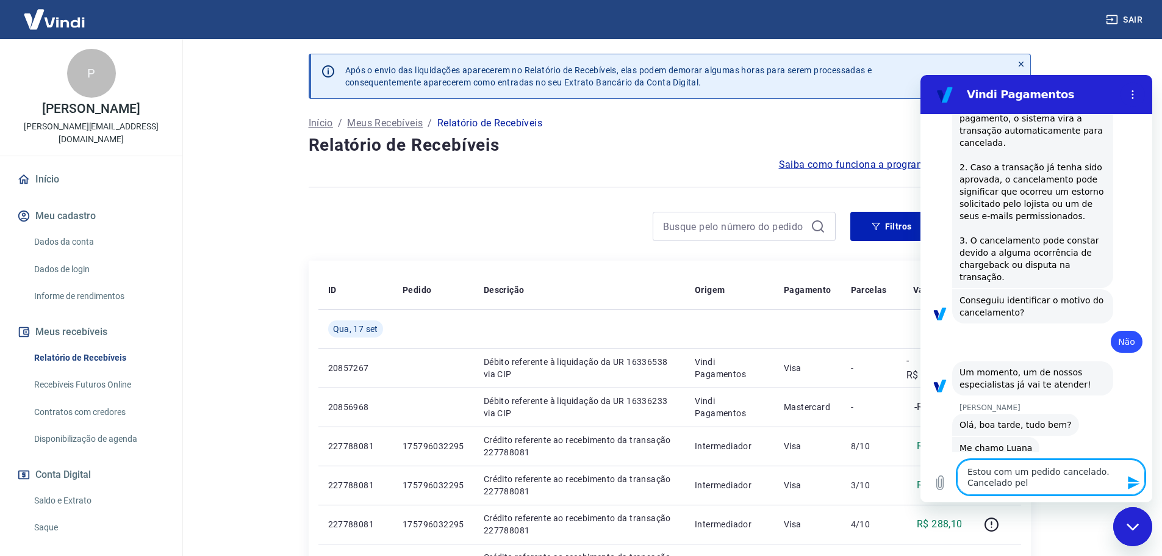
type textarea "Estou com um pedido cancelado. Cancelado pe"
type textarea "x"
type textarea "Estou com um pedido cancelado. Cancelado p"
type textarea "x"
type textarea "Estou com um pedido cancelado. Cancelado"
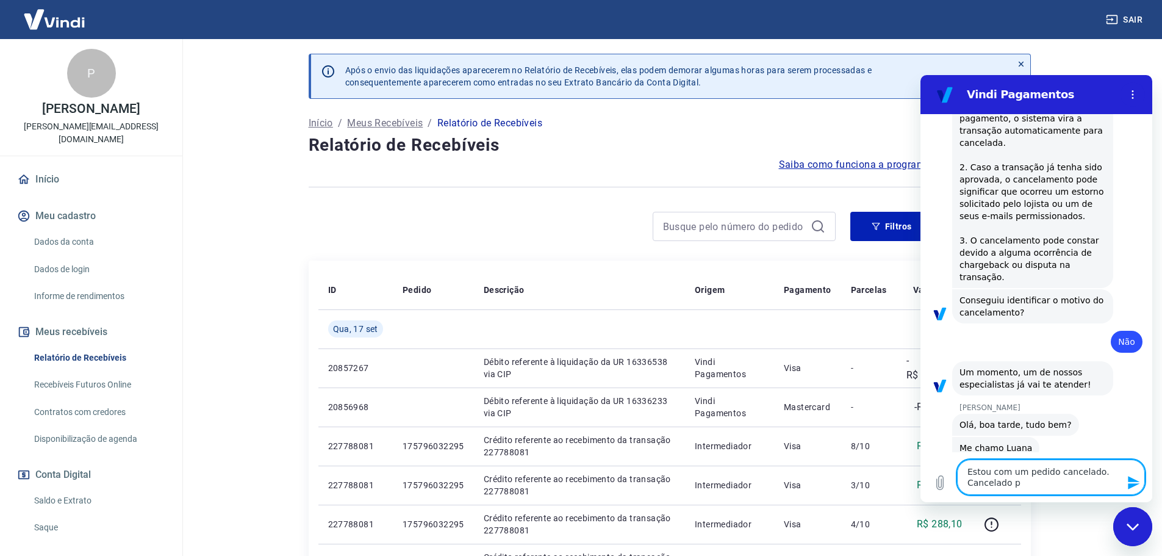
type textarea "x"
type textarea "Estou com um pedido cancelado. Cancelado"
type textarea "x"
type textarea "Estou com um pedido cancelado. Cancelad"
type textarea "x"
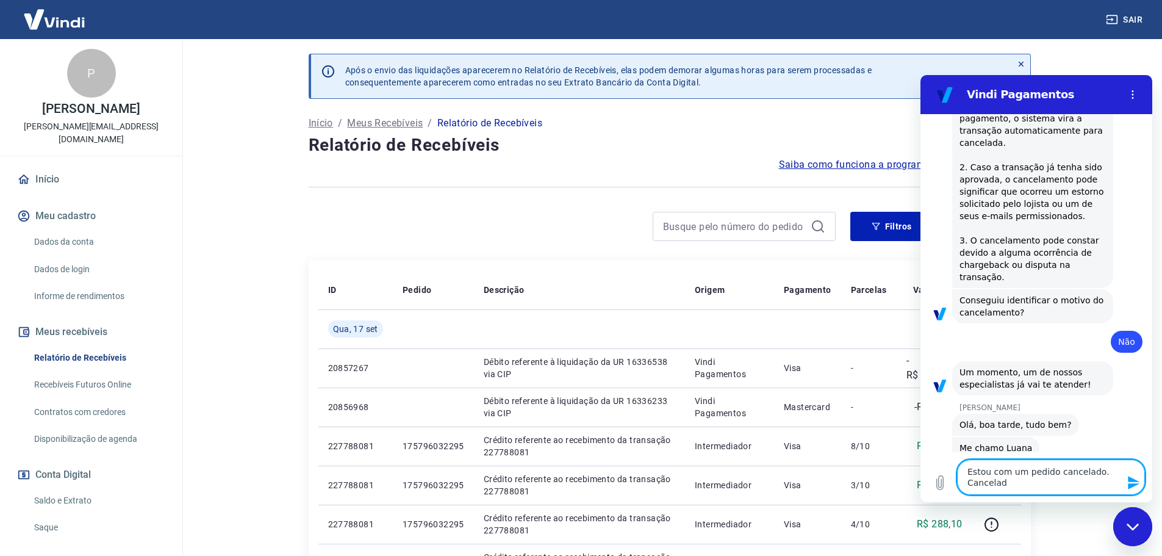
type textarea "Estou com um pedido cancelado. Cancela"
type textarea "x"
type textarea "Estou com um pedido cancelado. Cancelam"
type textarea "x"
type textarea "Estou com um pedido cancelado. Cancelame"
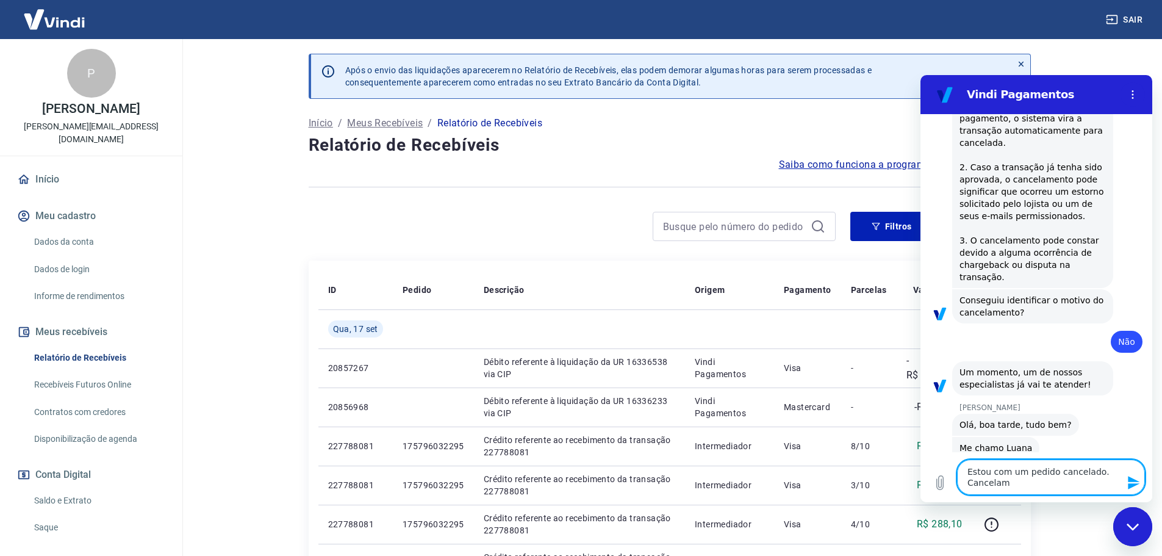
type textarea "x"
type textarea "Estou com um pedido cancelado. Cancelamen"
type textarea "x"
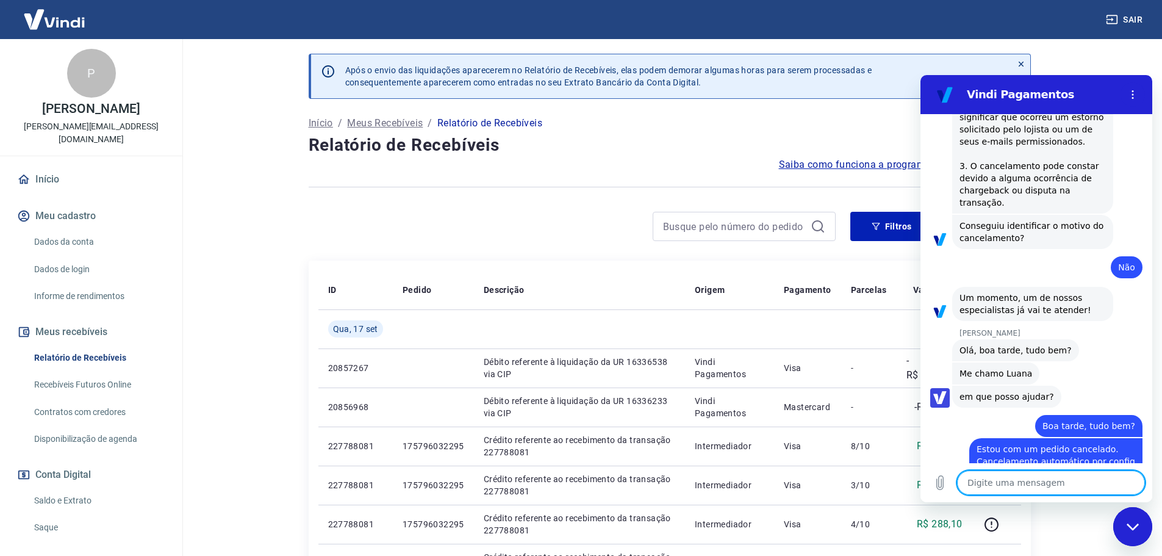
scroll to position [2717, 0]
click at [833, 365] on textarea at bounding box center [1051, 482] width 188 height 24
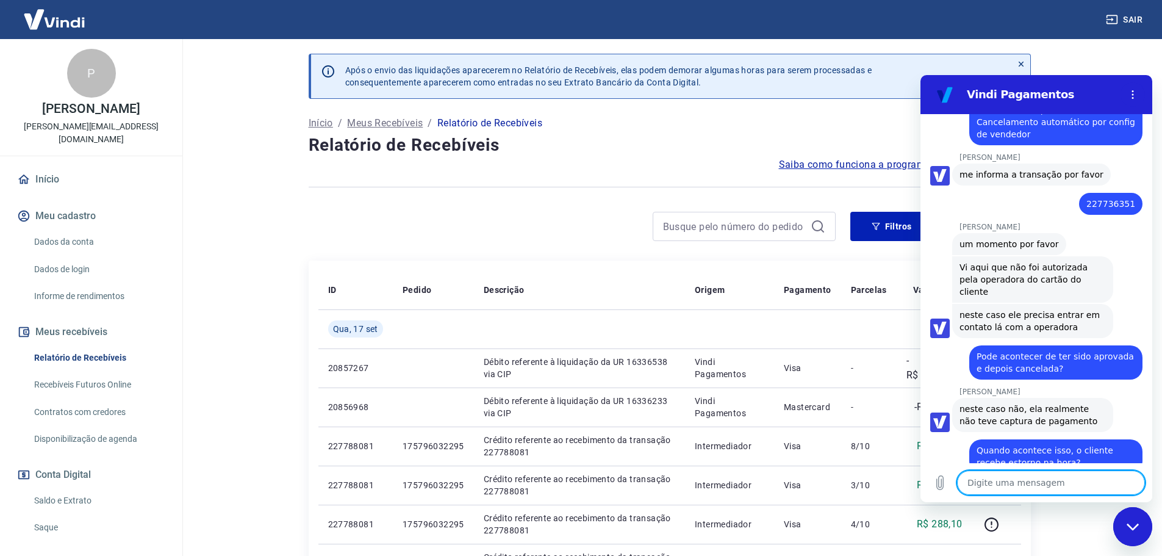
scroll to position [3056, 0]
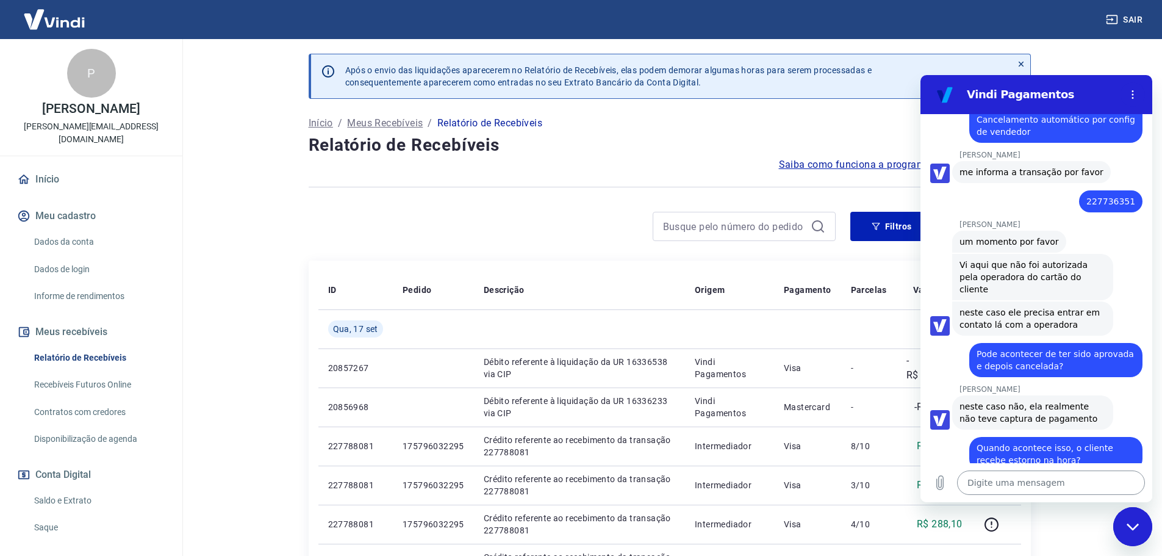
click at [833, 365] on textarea at bounding box center [1051, 482] width 188 height 24
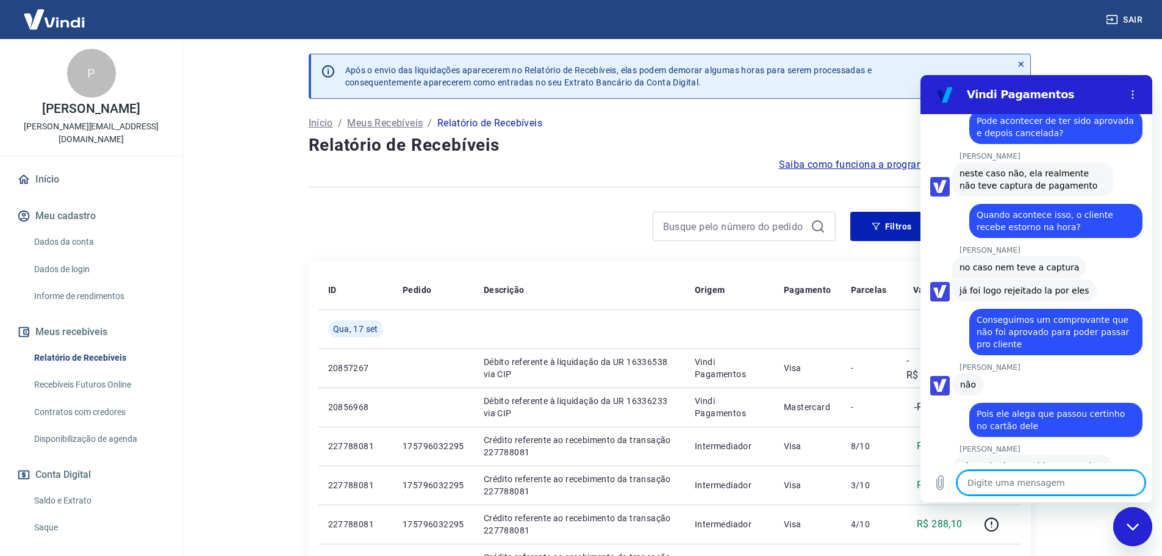
scroll to position [3292, 0]
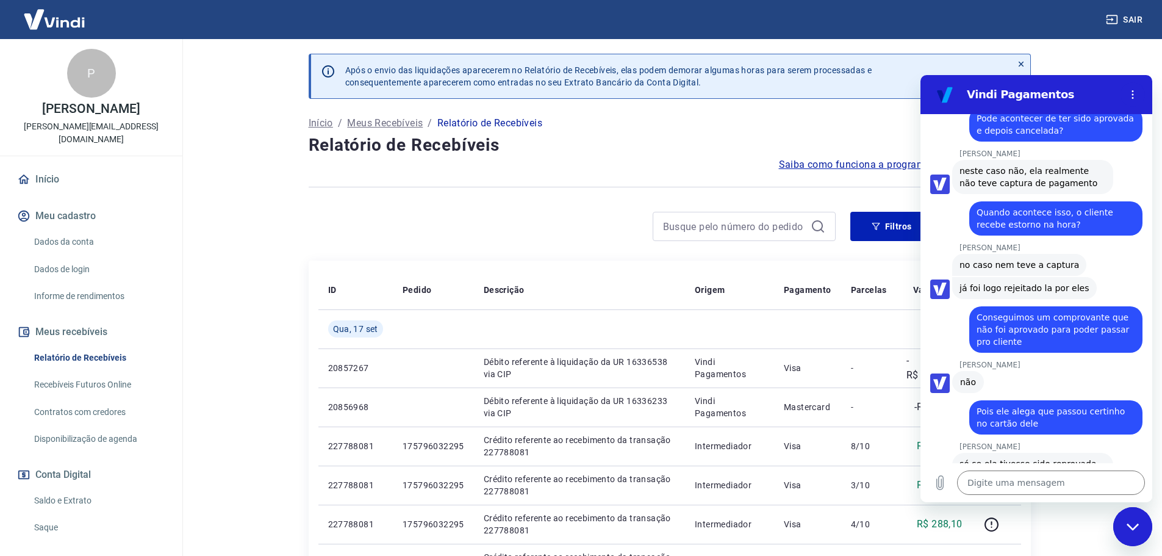
click at [833, 365] on div "Digite uma mensagem x" at bounding box center [1036, 482] width 232 height 39
click at [833, 365] on textarea at bounding box center [1051, 482] width 188 height 24
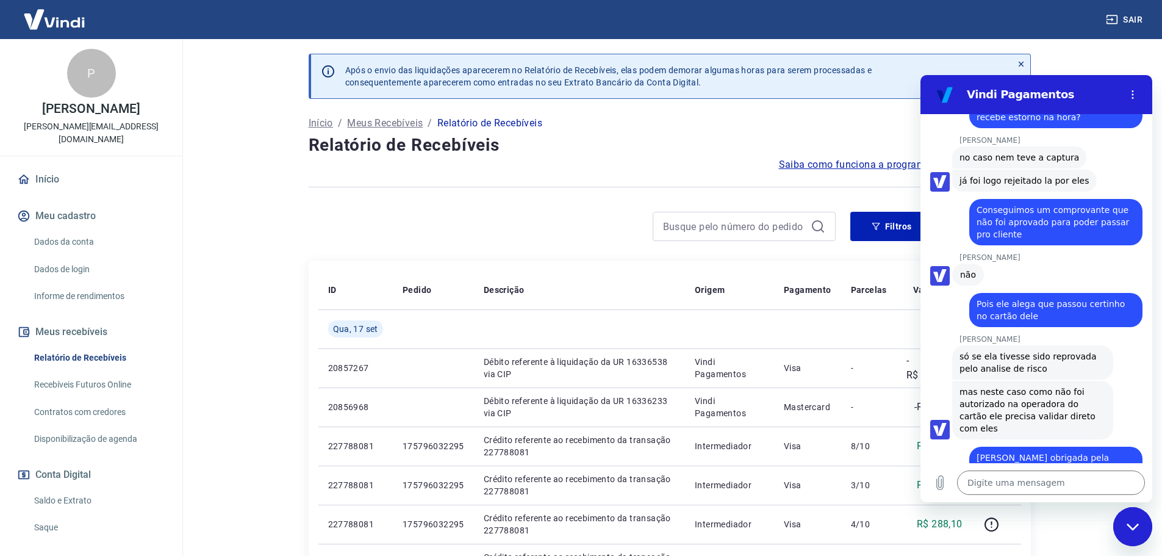
scroll to position [3429, 0]
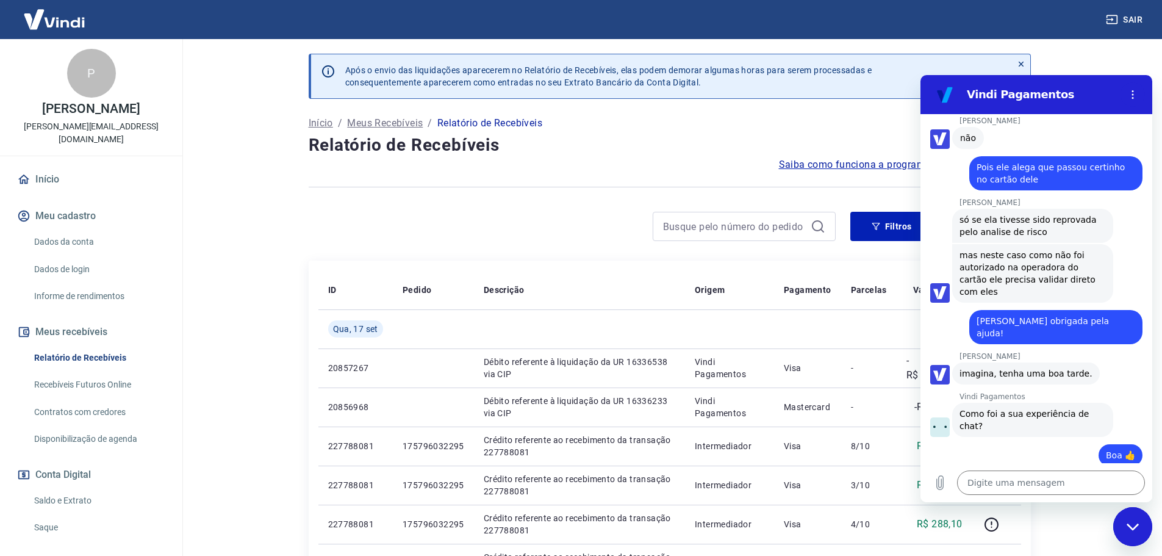
scroll to position [3534, 0]
